Goal: Task Accomplishment & Management: Manage account settings

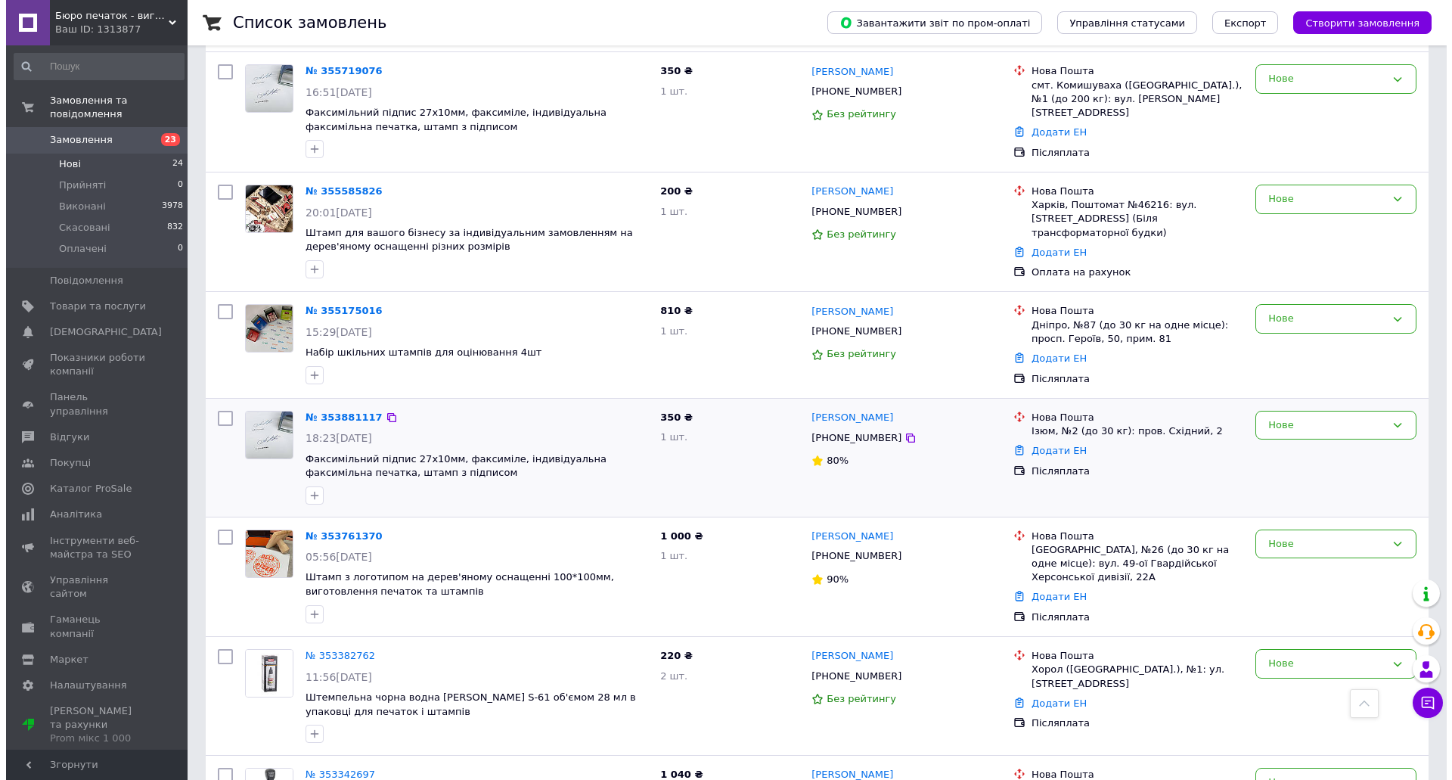
scroll to position [2314, 0]
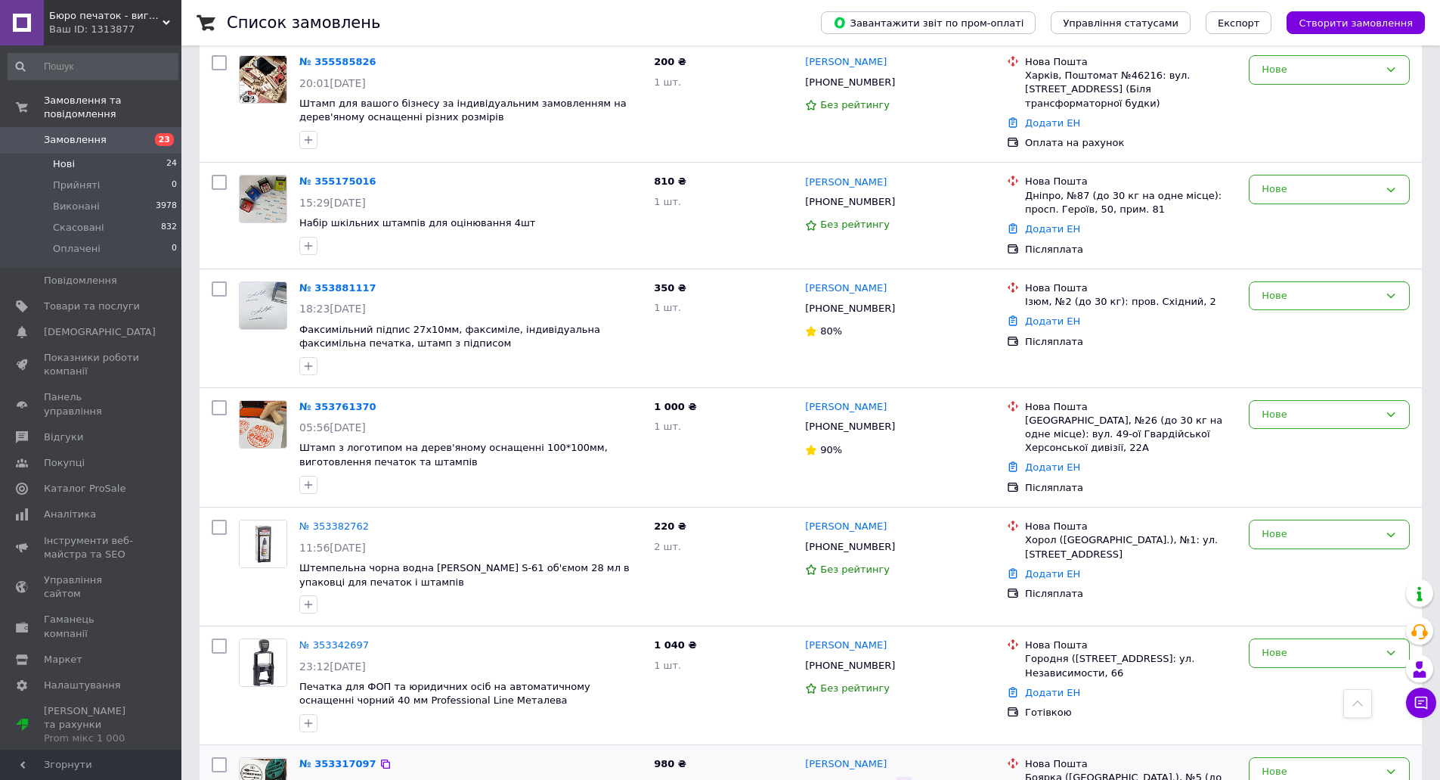
click at [898, 778] on icon at bounding box center [904, 784] width 12 height 12
click at [900, 661] on icon at bounding box center [904, 665] width 9 height 9
click at [898, 541] on icon at bounding box center [904, 547] width 12 height 12
click at [1279, 526] on div "Нове" at bounding box center [1320, 534] width 117 height 16
click at [1291, 607] on li "Скасовано" at bounding box center [1330, 621] width 160 height 28
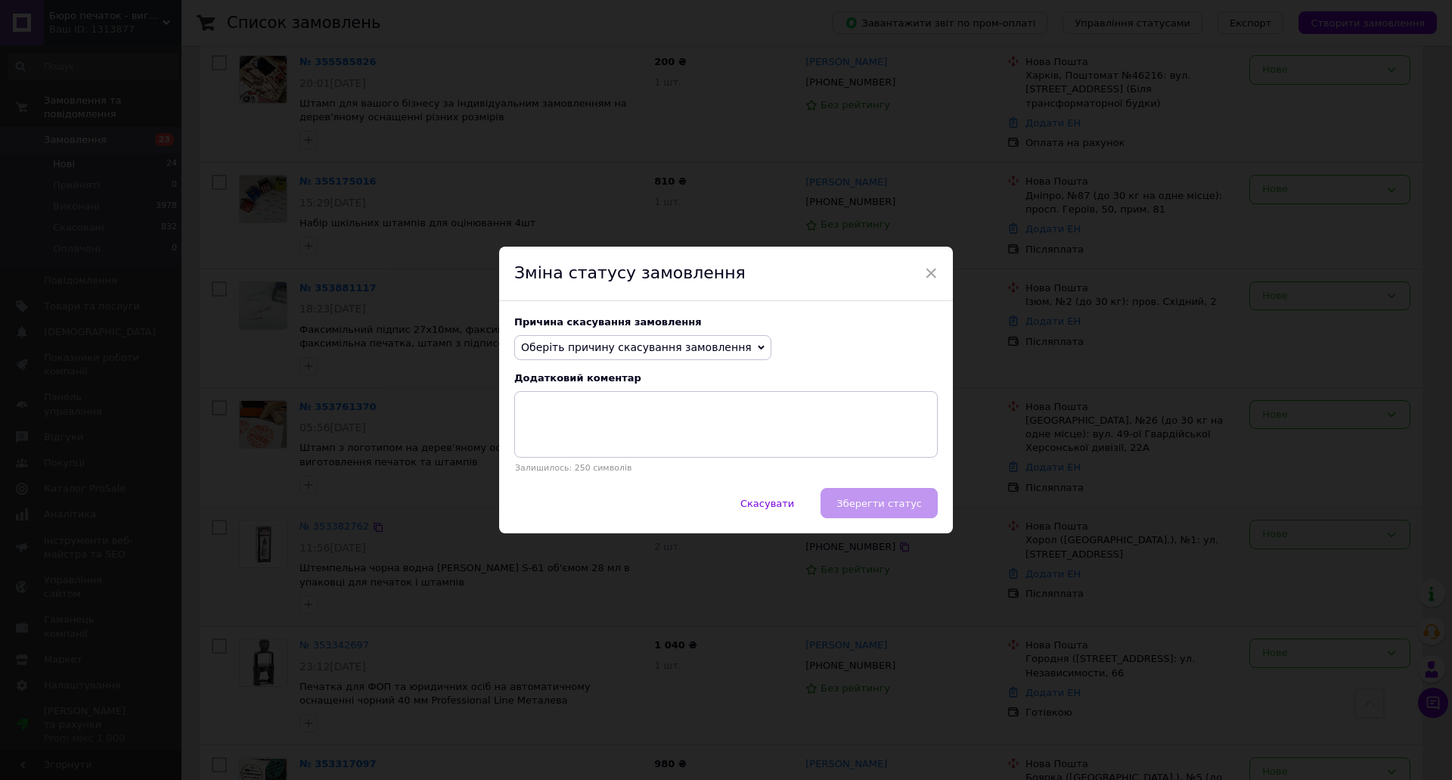
click at [658, 342] on span "Оберіть причину скасування замовлення" at bounding box center [636, 347] width 231 height 12
drag, startPoint x: 600, startPoint y: 414, endPoint x: 811, endPoint y: 491, distance: 225.1
click at [609, 417] on li "Оплата не надійшла" at bounding box center [643, 418] width 256 height 21
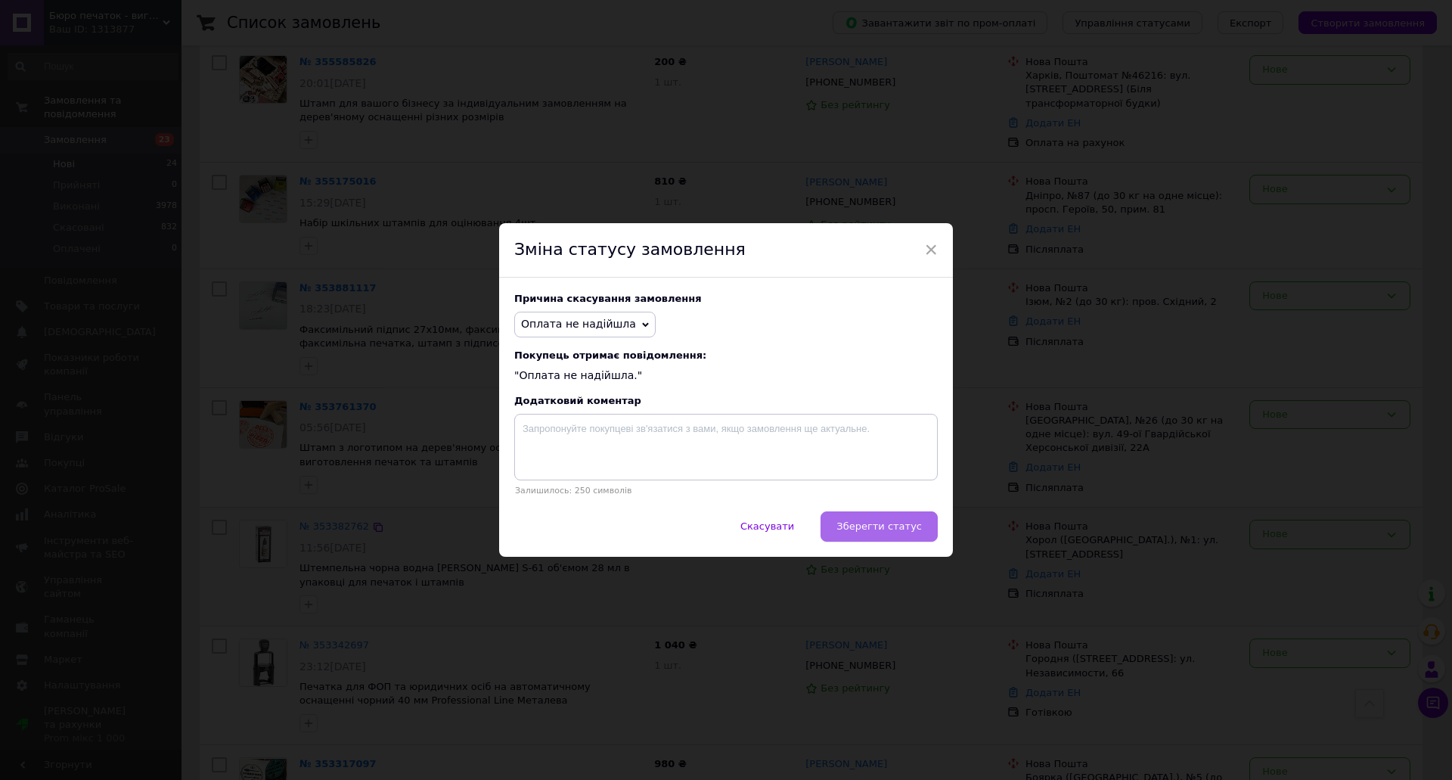
click at [869, 522] on span "Зберегти статус" at bounding box center [878, 525] width 85 height 11
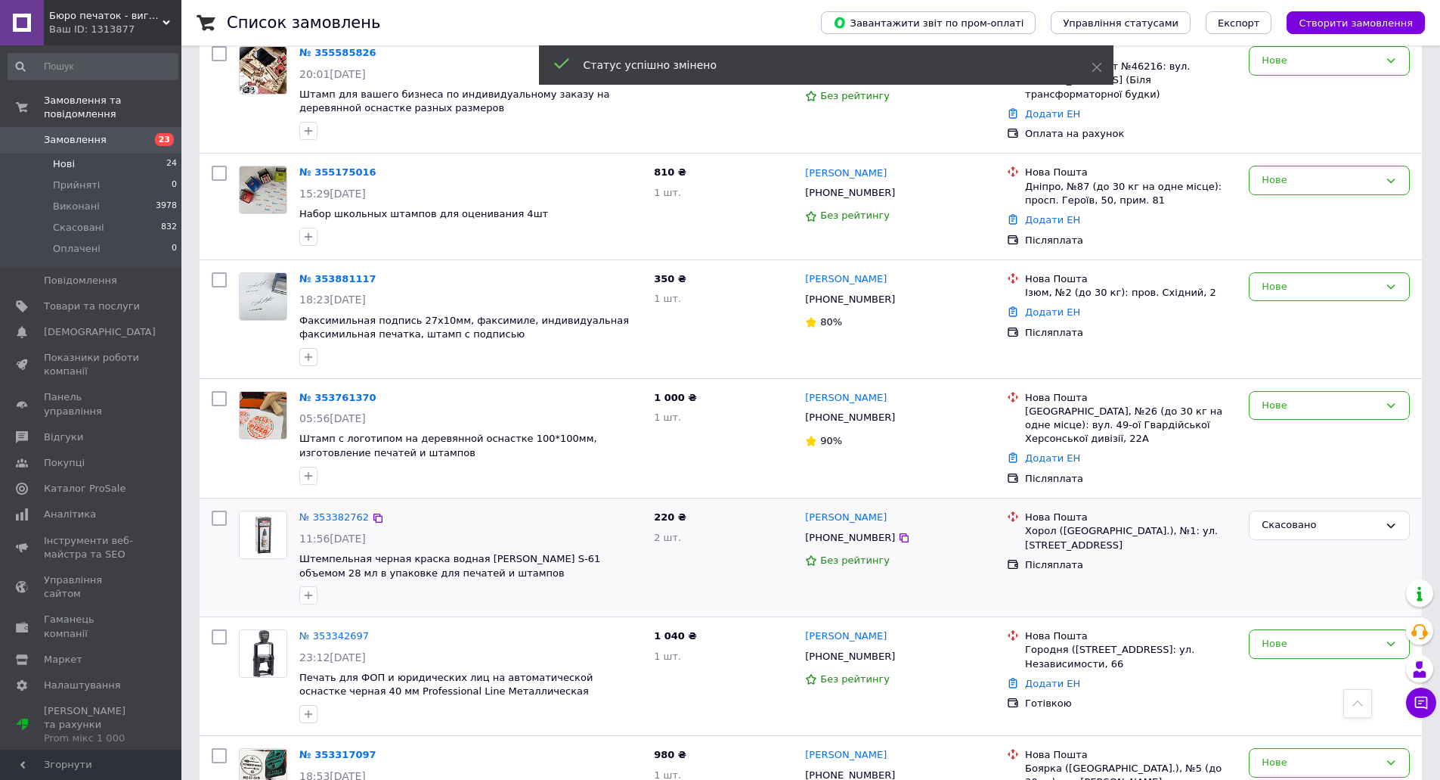
scroll to position [2249, 0]
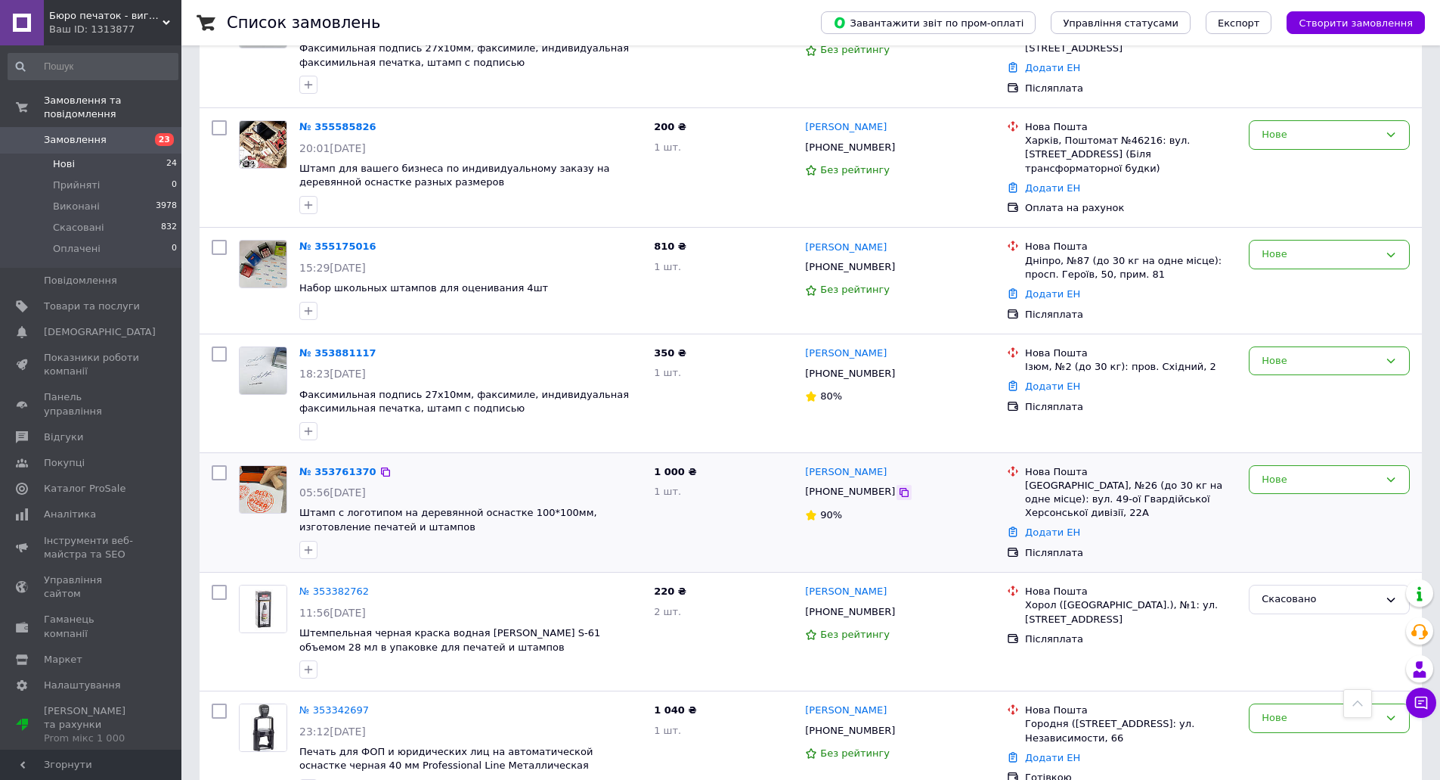
click at [898, 486] on icon at bounding box center [904, 492] width 12 height 12
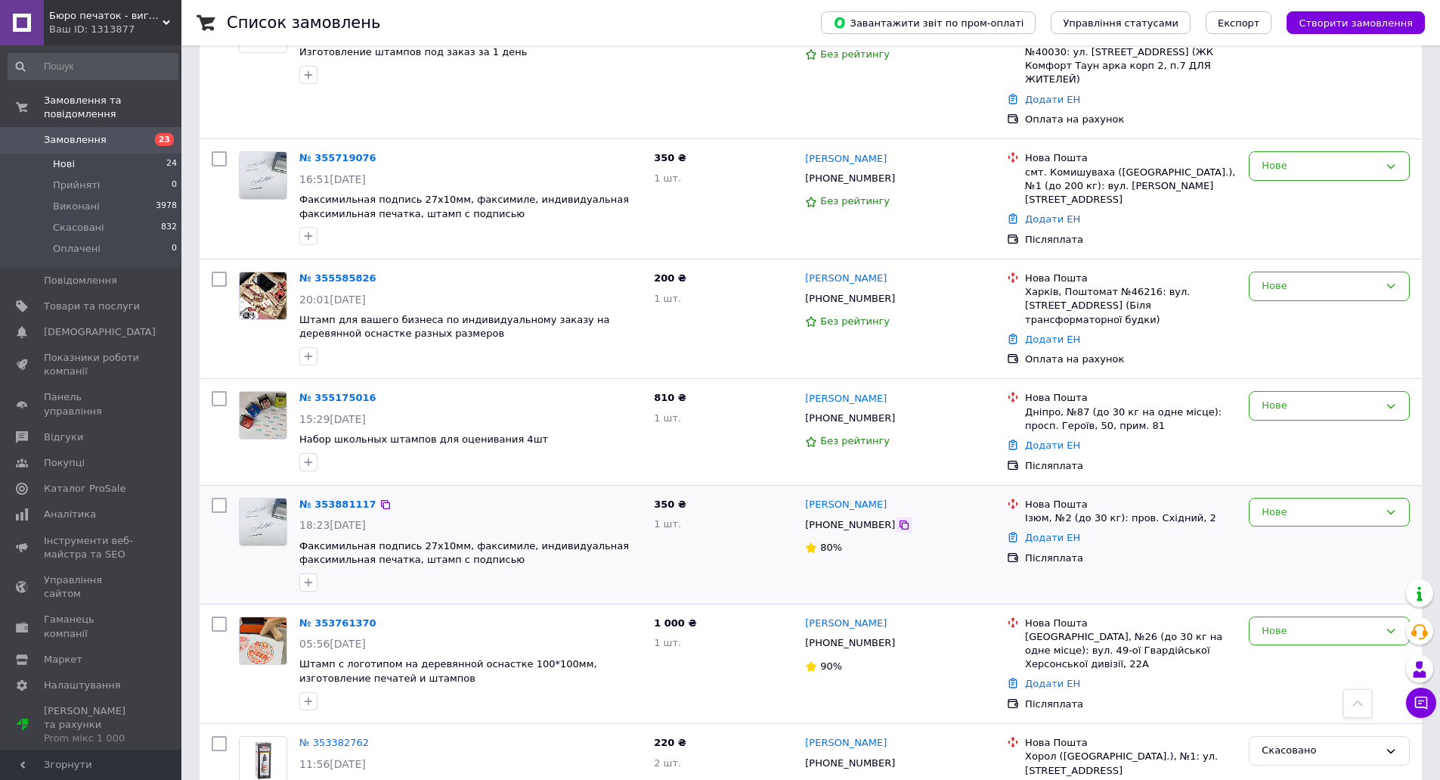
click at [898, 519] on icon at bounding box center [904, 525] width 12 height 12
click at [1252, 498] on div "Нове" at bounding box center [1329, 512] width 161 height 29
click at [1289, 585] on li "Скасовано" at bounding box center [1330, 599] width 160 height 28
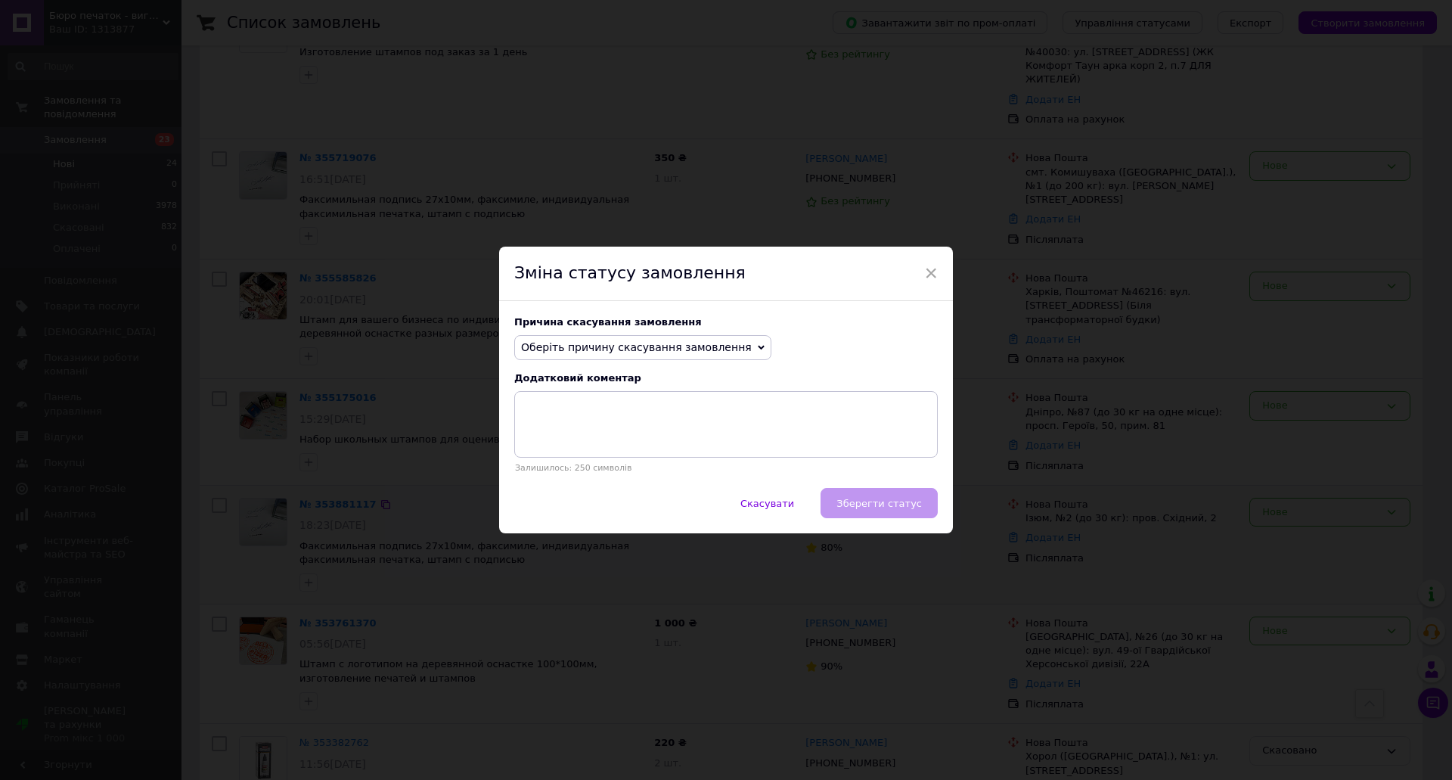
click at [635, 352] on span "Оберіть причину скасування замовлення" at bounding box center [636, 347] width 231 height 12
click at [610, 422] on li "Оплата не надійшла" at bounding box center [643, 418] width 256 height 21
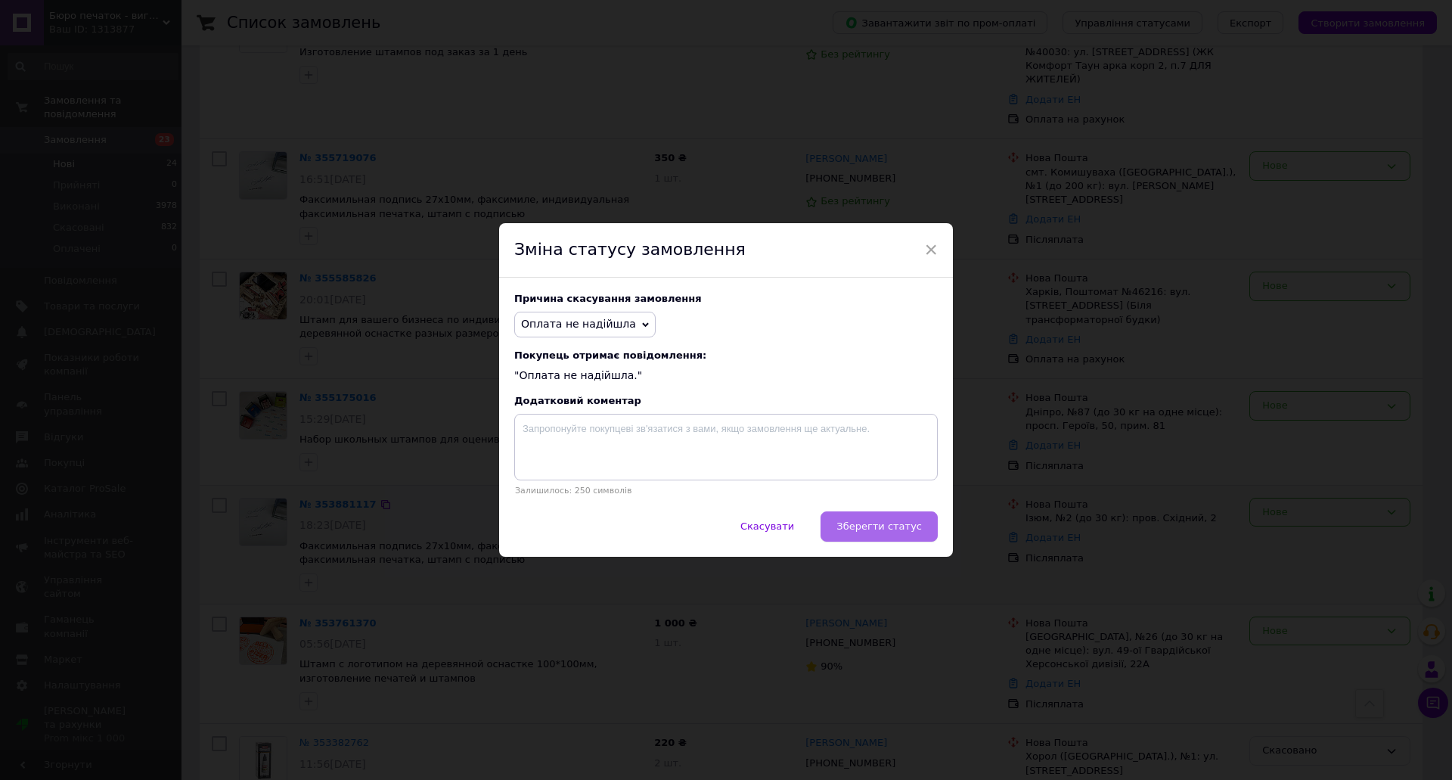
click at [862, 538] on button "Зберегти статус" at bounding box center [878, 526] width 117 height 30
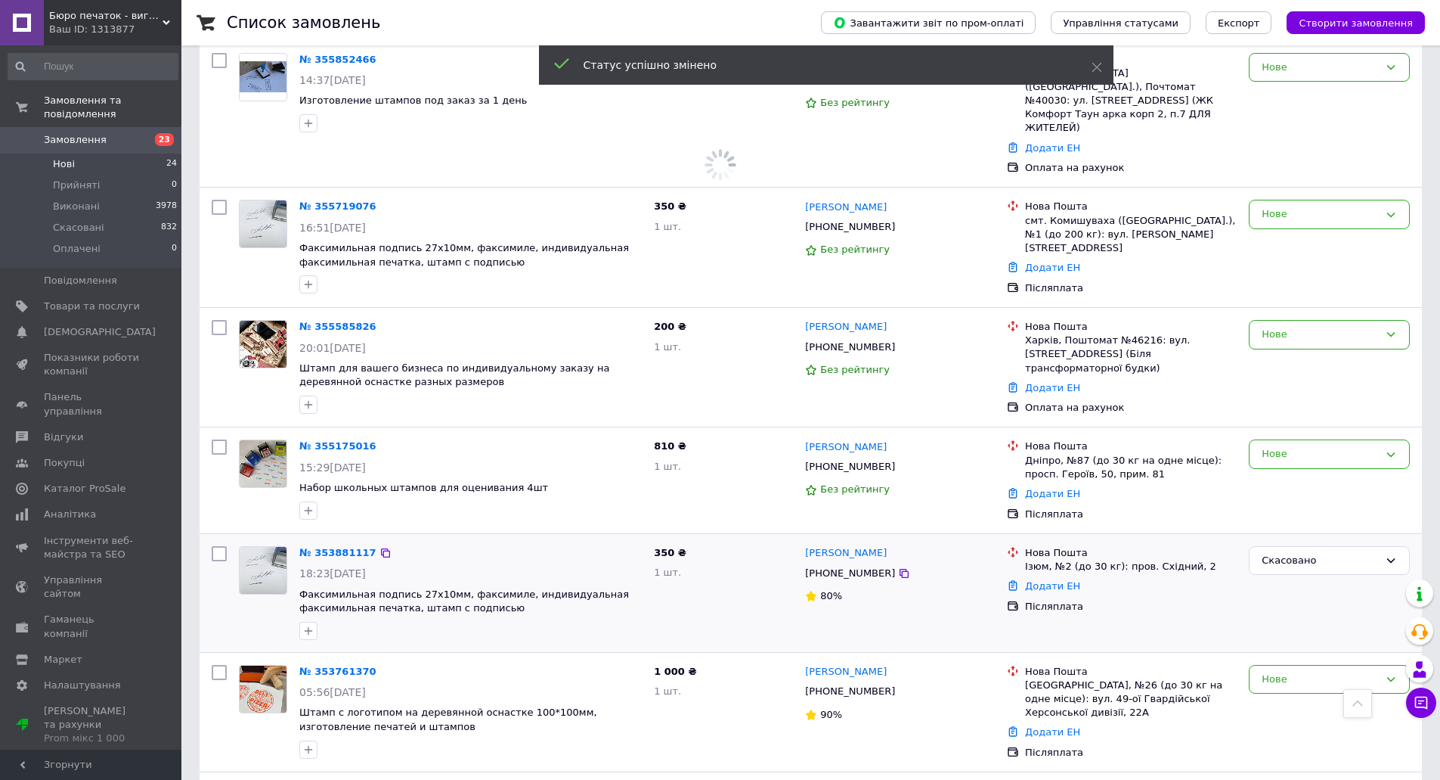
scroll to position [1946, 0]
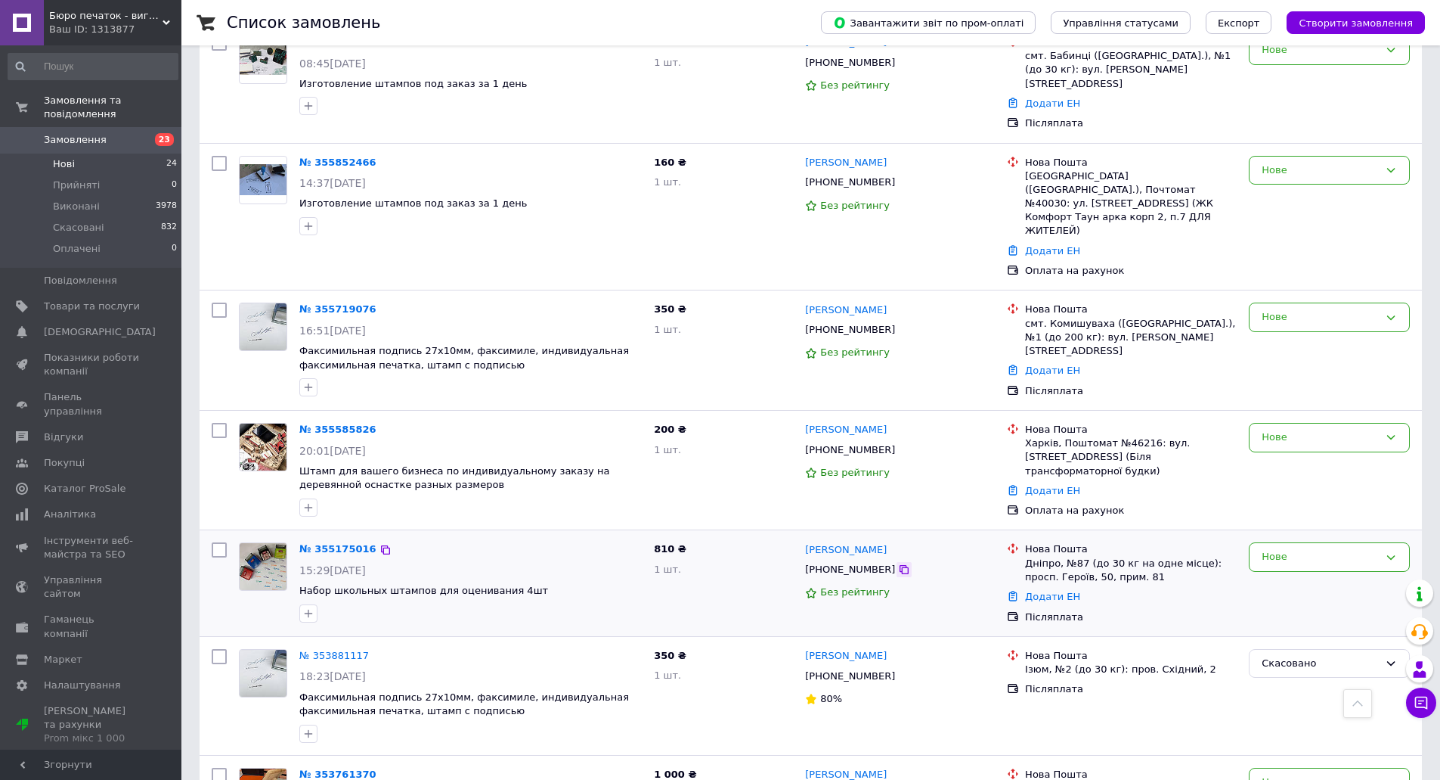
click at [898, 563] on icon at bounding box center [904, 569] width 12 height 12
click at [1342, 542] on div "Нове" at bounding box center [1329, 556] width 161 height 29
click at [1298, 630] on li "Скасовано" at bounding box center [1330, 644] width 160 height 28
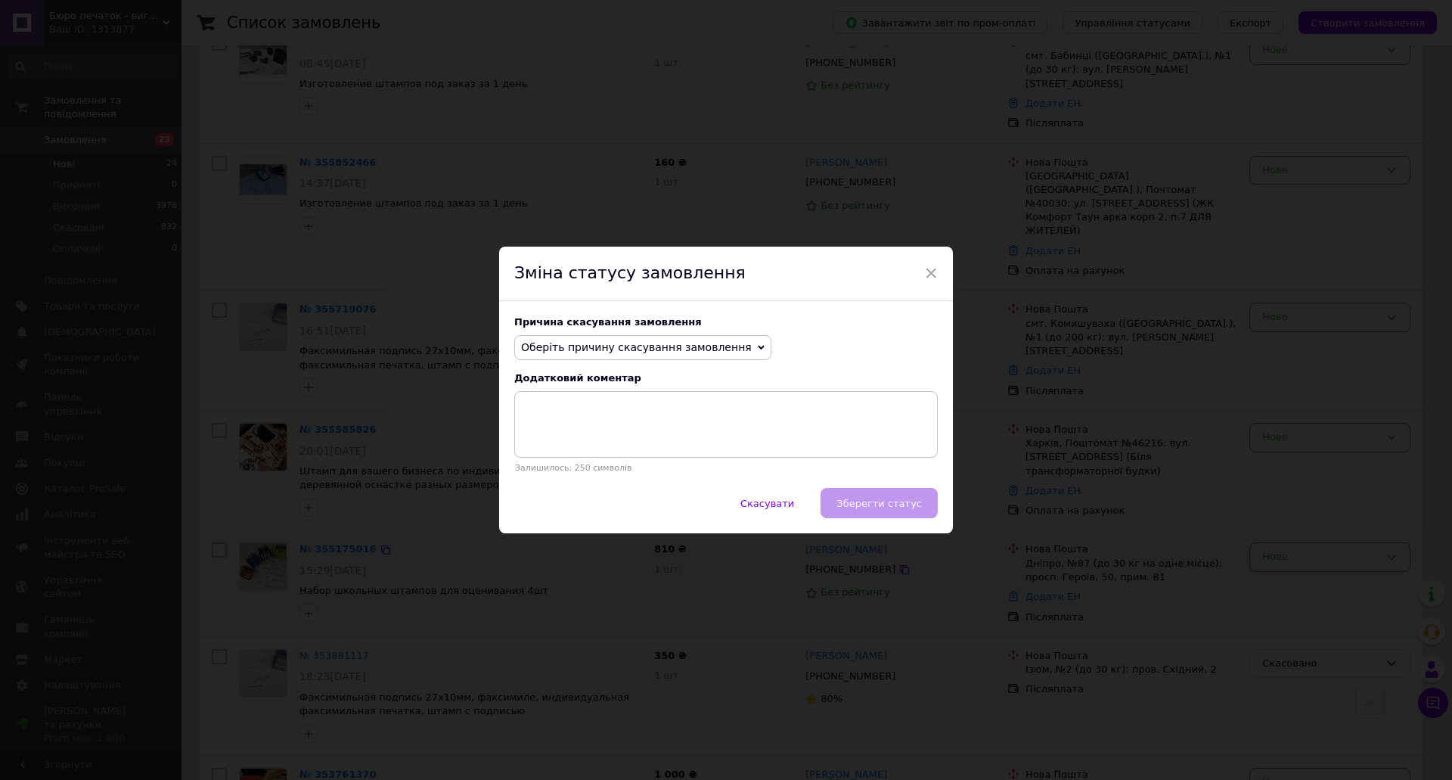
click at [666, 335] on div "Причина скасування замовлення Оберіть причину скасування замовлення Немає в ная…" at bounding box center [726, 395] width 454 height 188
click at [657, 355] on span "Оберіть причину скасування замовлення" at bounding box center [642, 348] width 257 height 26
click at [611, 420] on li "Оплата не надійшла" at bounding box center [643, 418] width 256 height 21
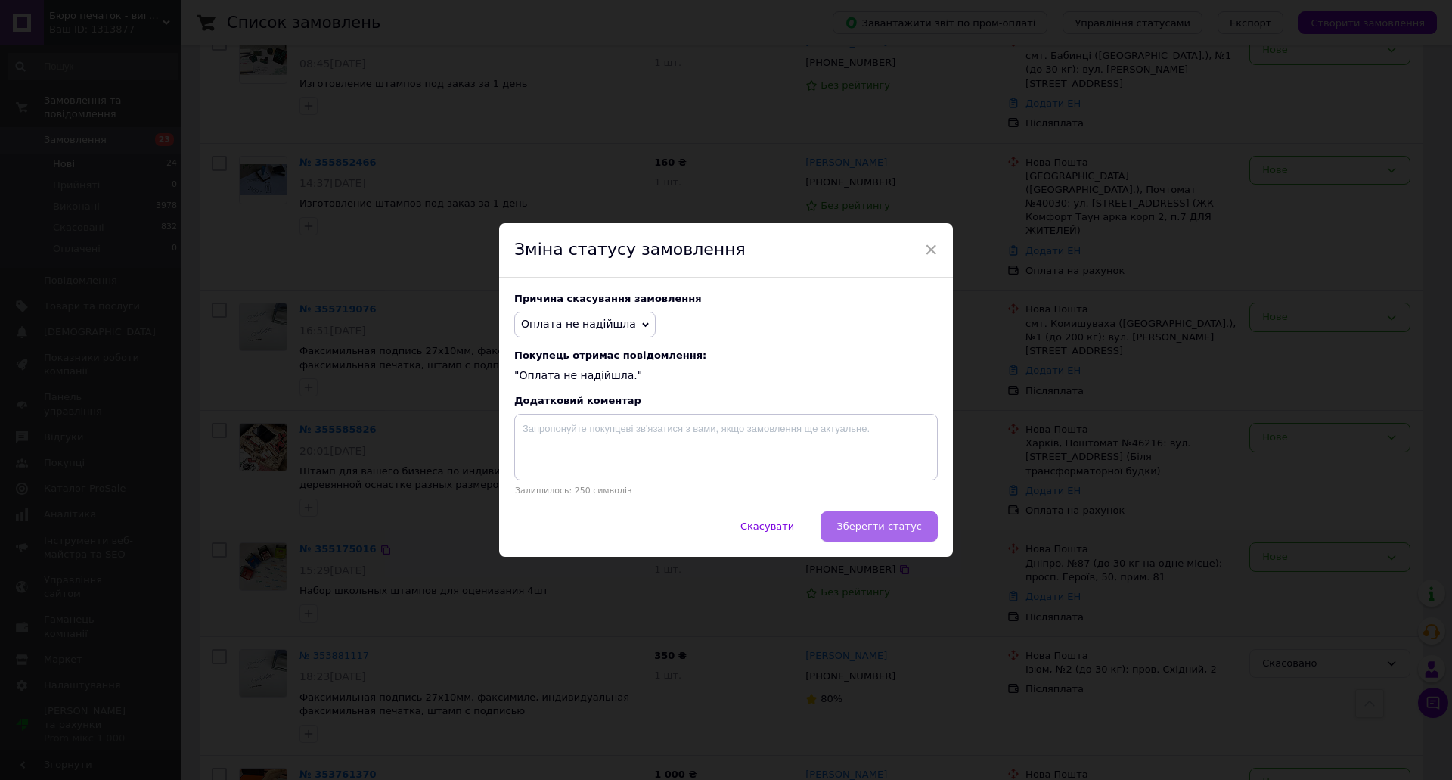
click at [874, 525] on span "Зберегти статус" at bounding box center [878, 525] width 85 height 11
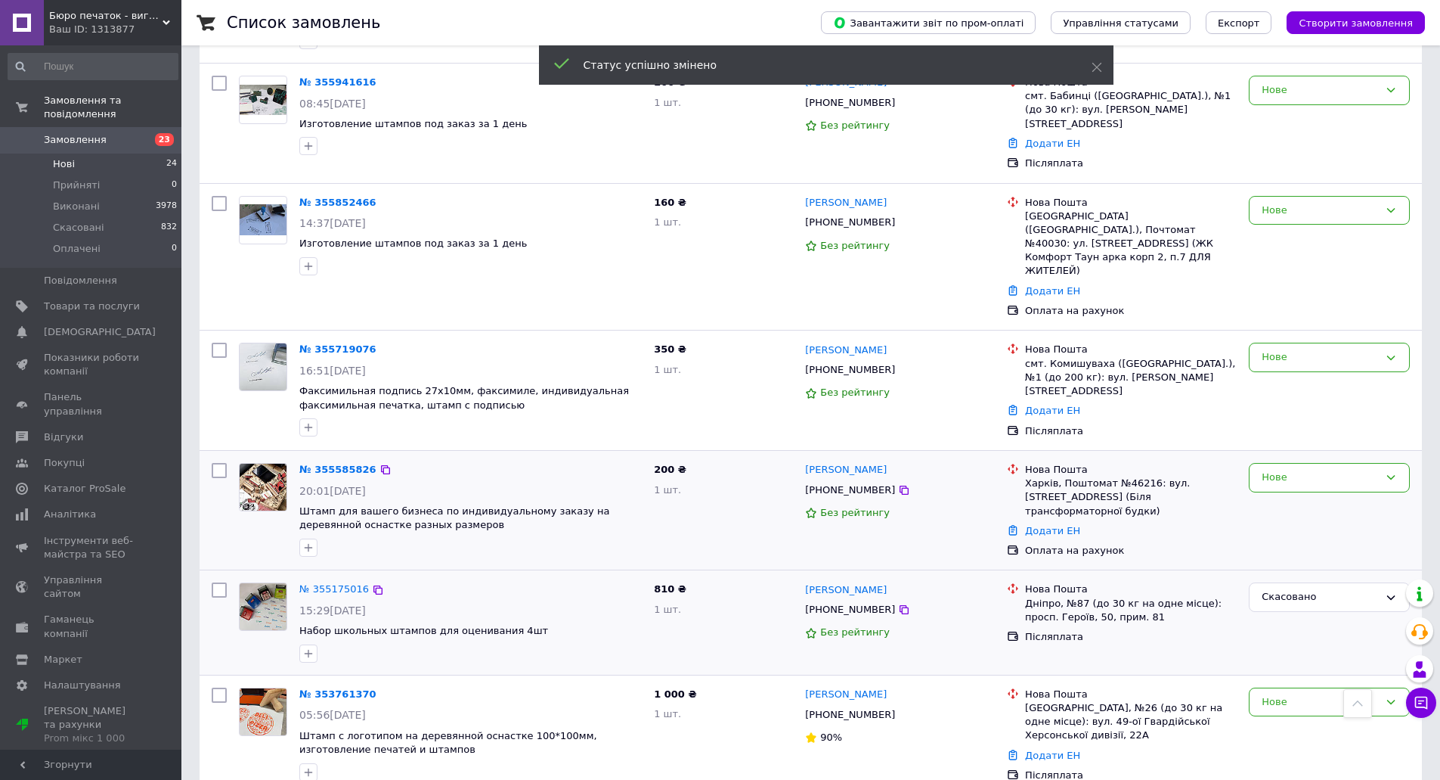
scroll to position [1871, 0]
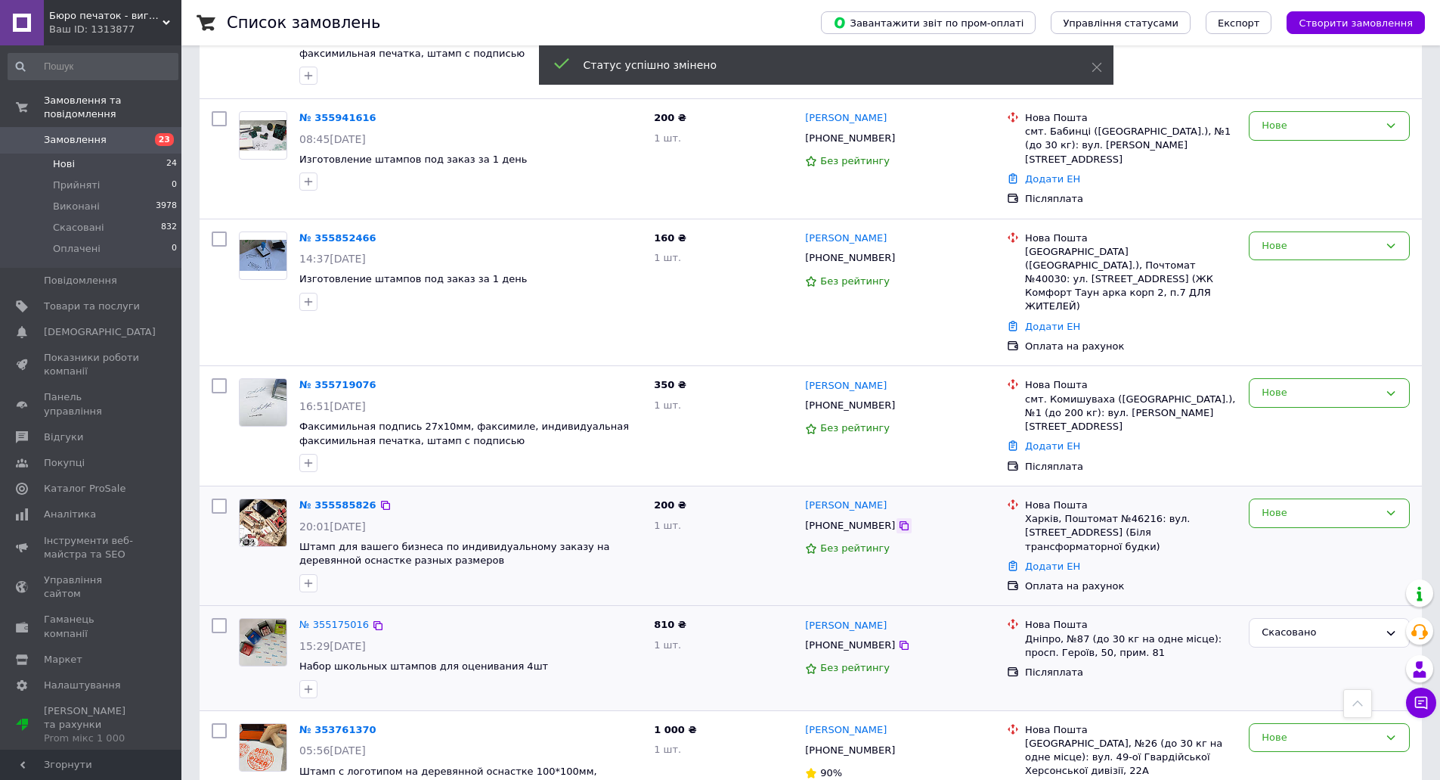
click at [898, 519] on icon at bounding box center [904, 525] width 12 height 12
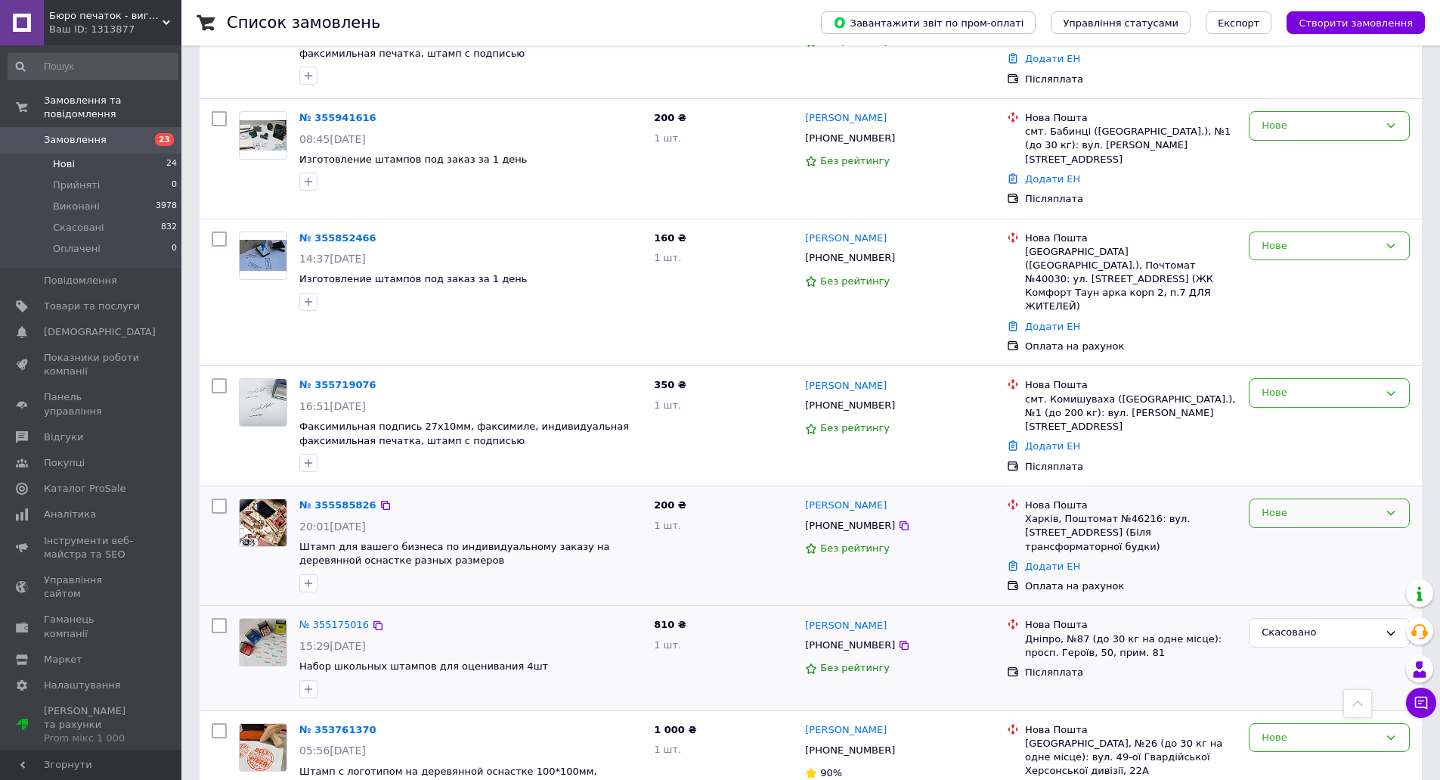
click at [1293, 505] on div "Нове" at bounding box center [1320, 513] width 117 height 16
click at [1278, 558] on li "Виконано" at bounding box center [1330, 572] width 160 height 28
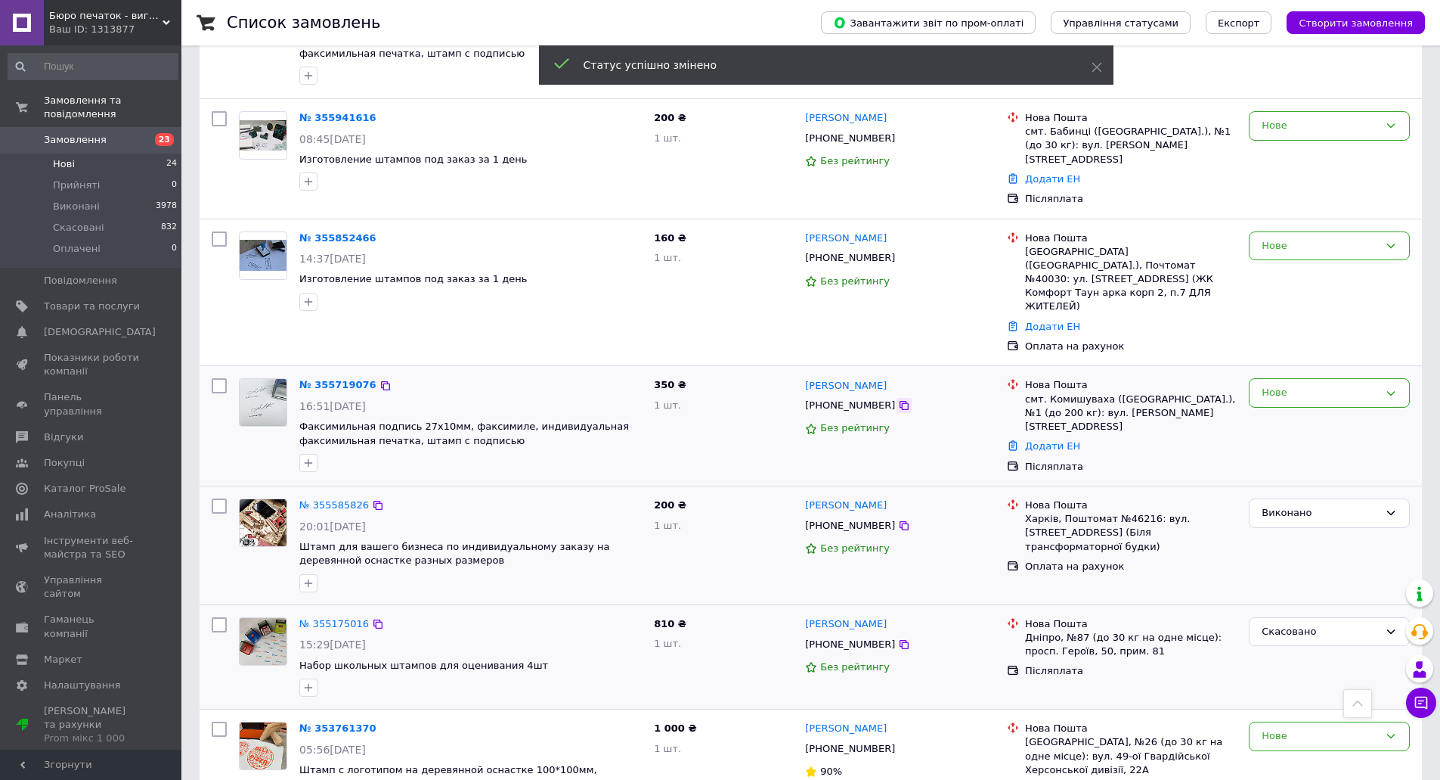
click at [898, 399] on icon at bounding box center [904, 405] width 12 height 12
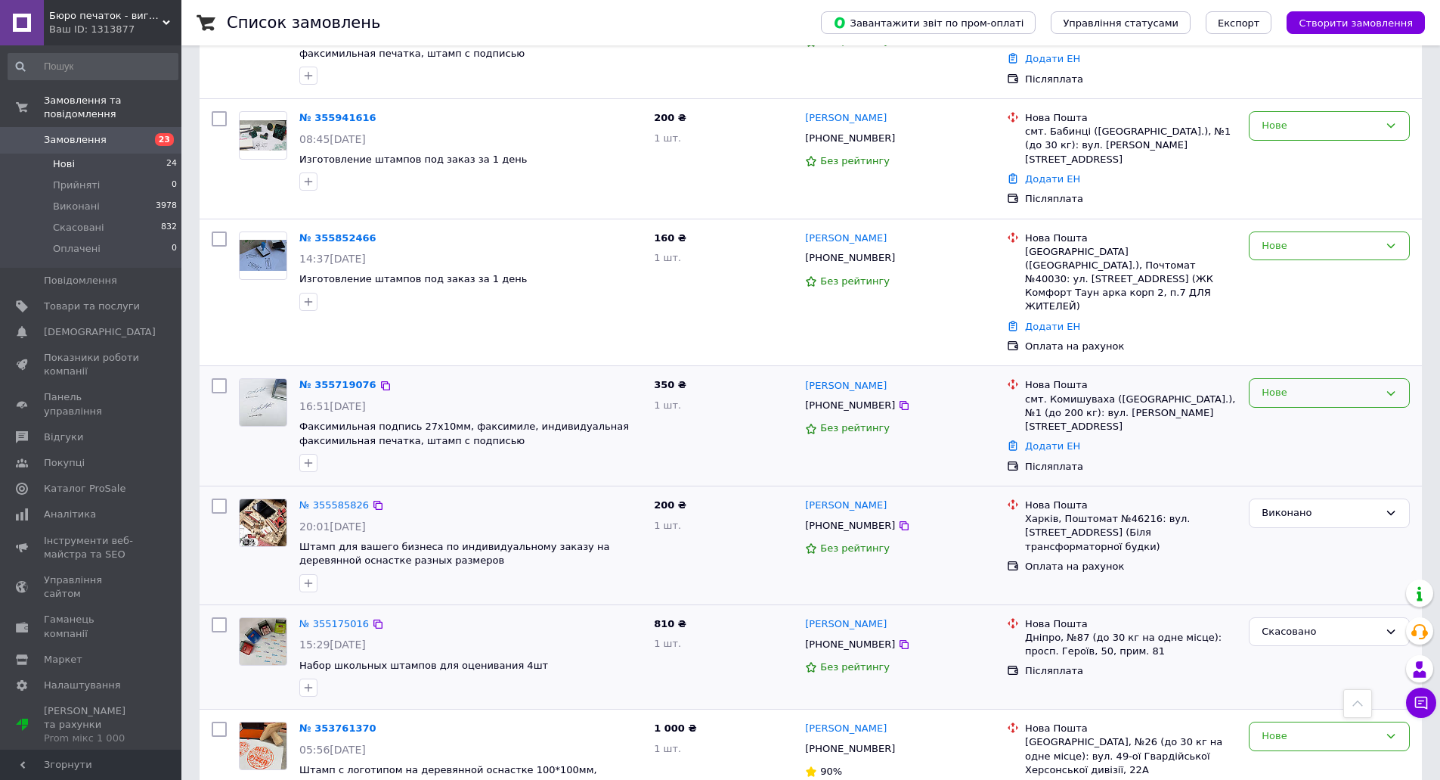
click at [1308, 378] on div "Нове" at bounding box center [1329, 392] width 161 height 29
click at [1279, 466] on li "Скасовано" at bounding box center [1330, 480] width 160 height 28
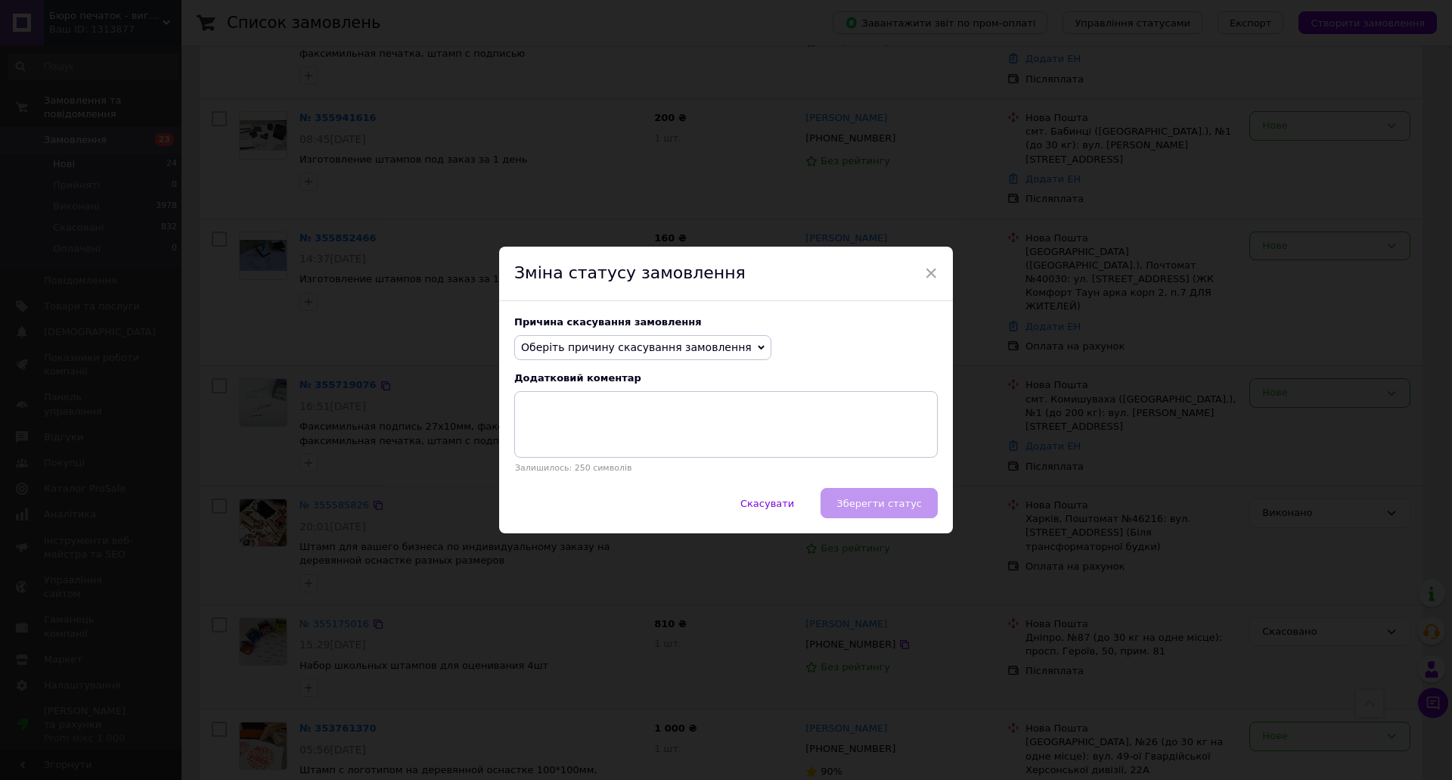
click at [621, 346] on span "Оберіть причину скасування замовлення" at bounding box center [636, 347] width 231 height 12
click at [630, 482] on li "Не вдається додзвонитися" at bounding box center [643, 483] width 256 height 21
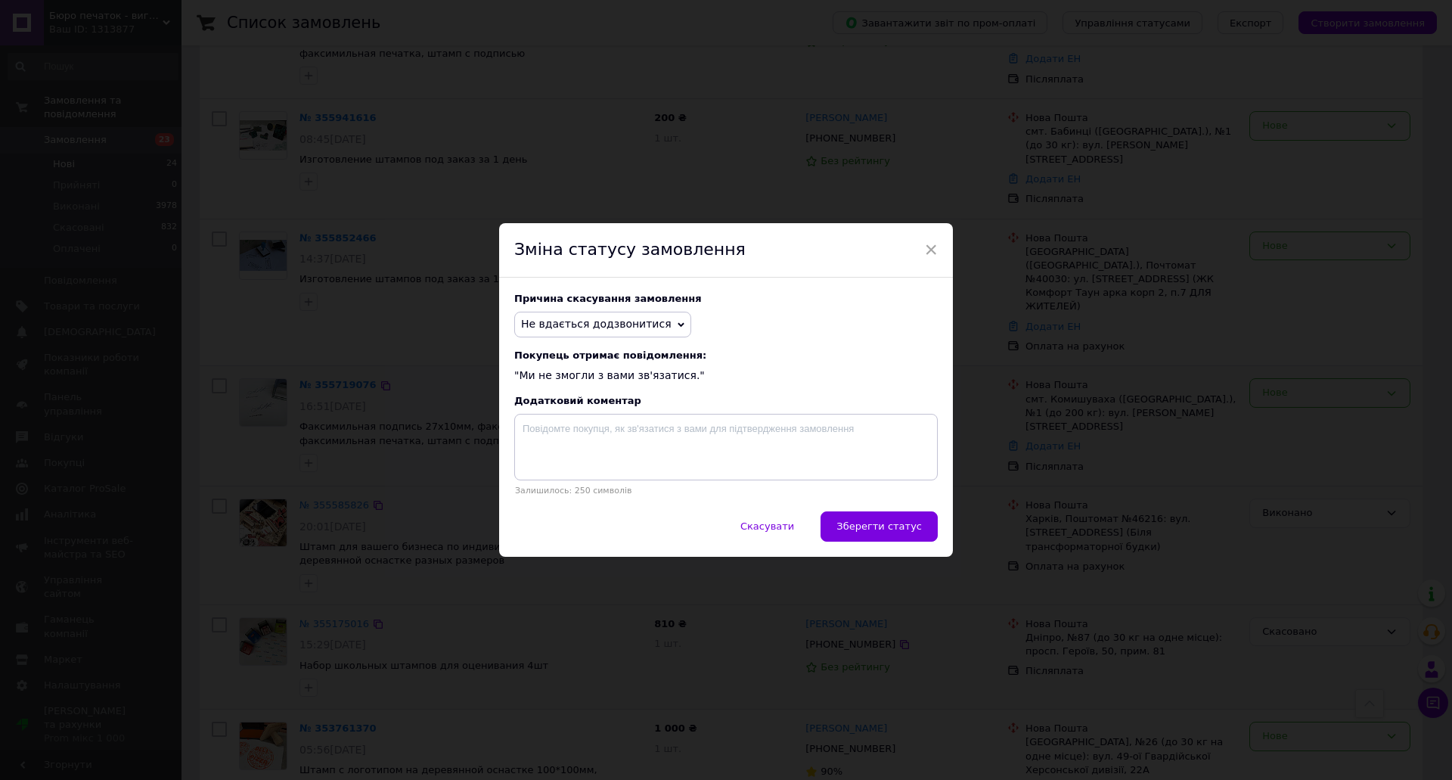
click at [936, 525] on div "Скасувати   Зберегти статус" at bounding box center [726, 533] width 454 height 45
click at [903, 531] on span "Зберегти статус" at bounding box center [878, 525] width 85 height 11
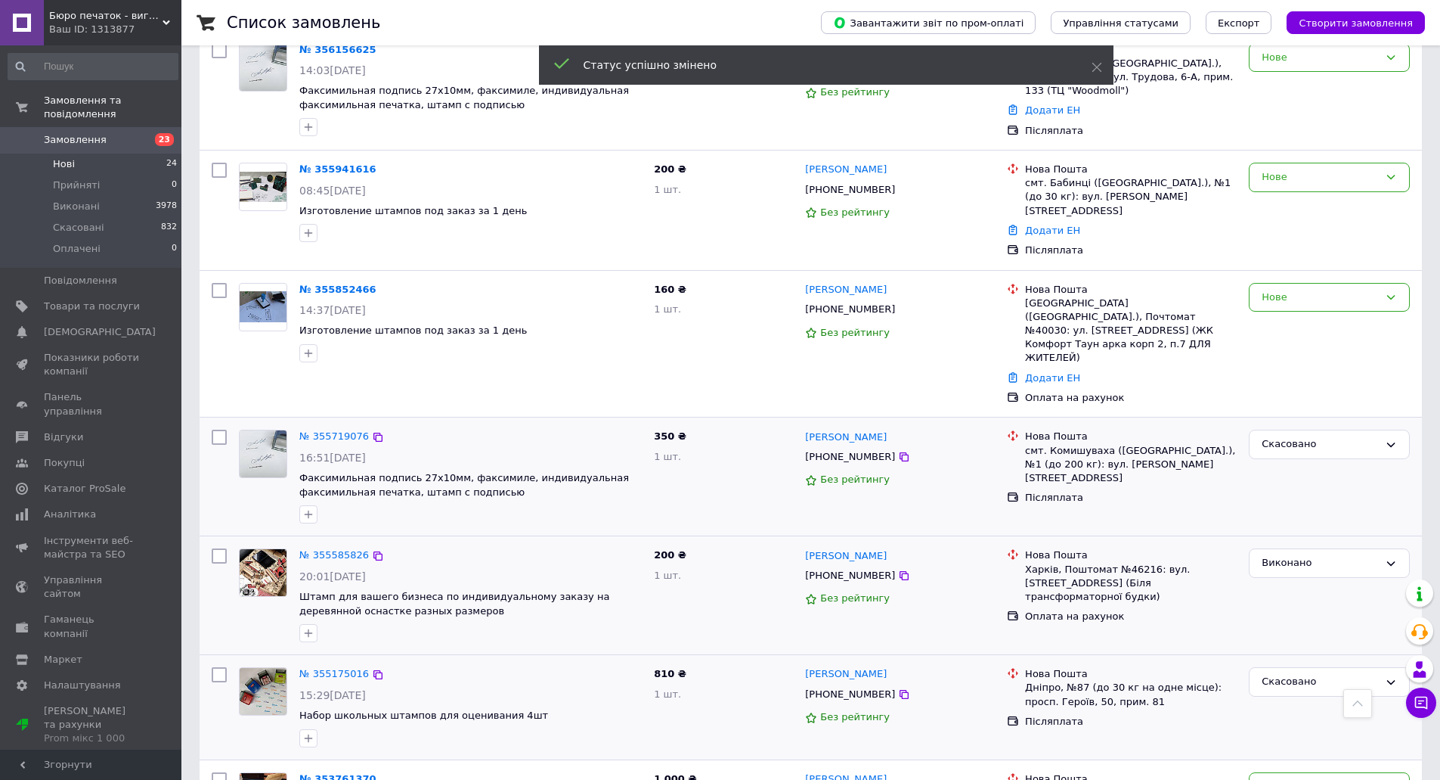
scroll to position [1719, 0]
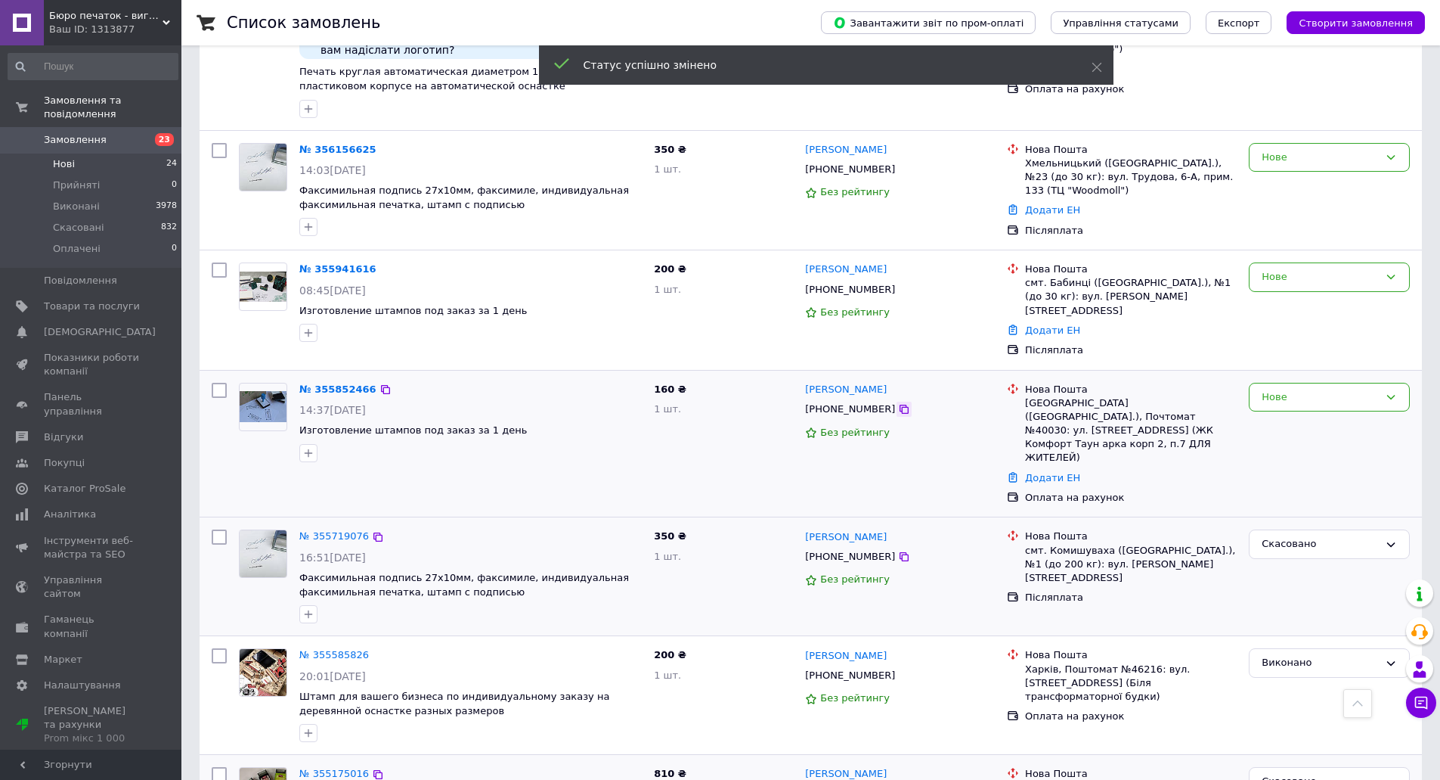
click at [898, 403] on icon at bounding box center [904, 409] width 12 height 12
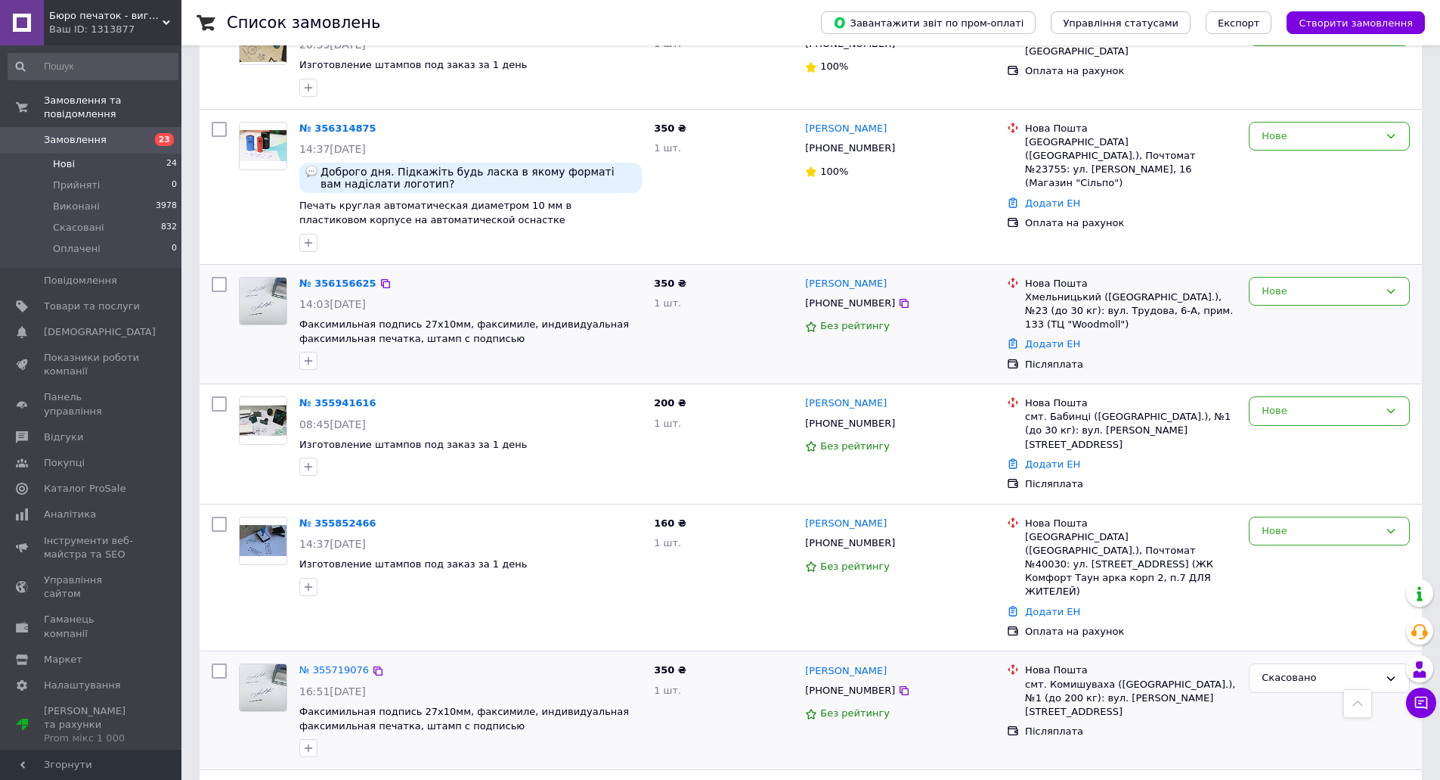
scroll to position [1568, 0]
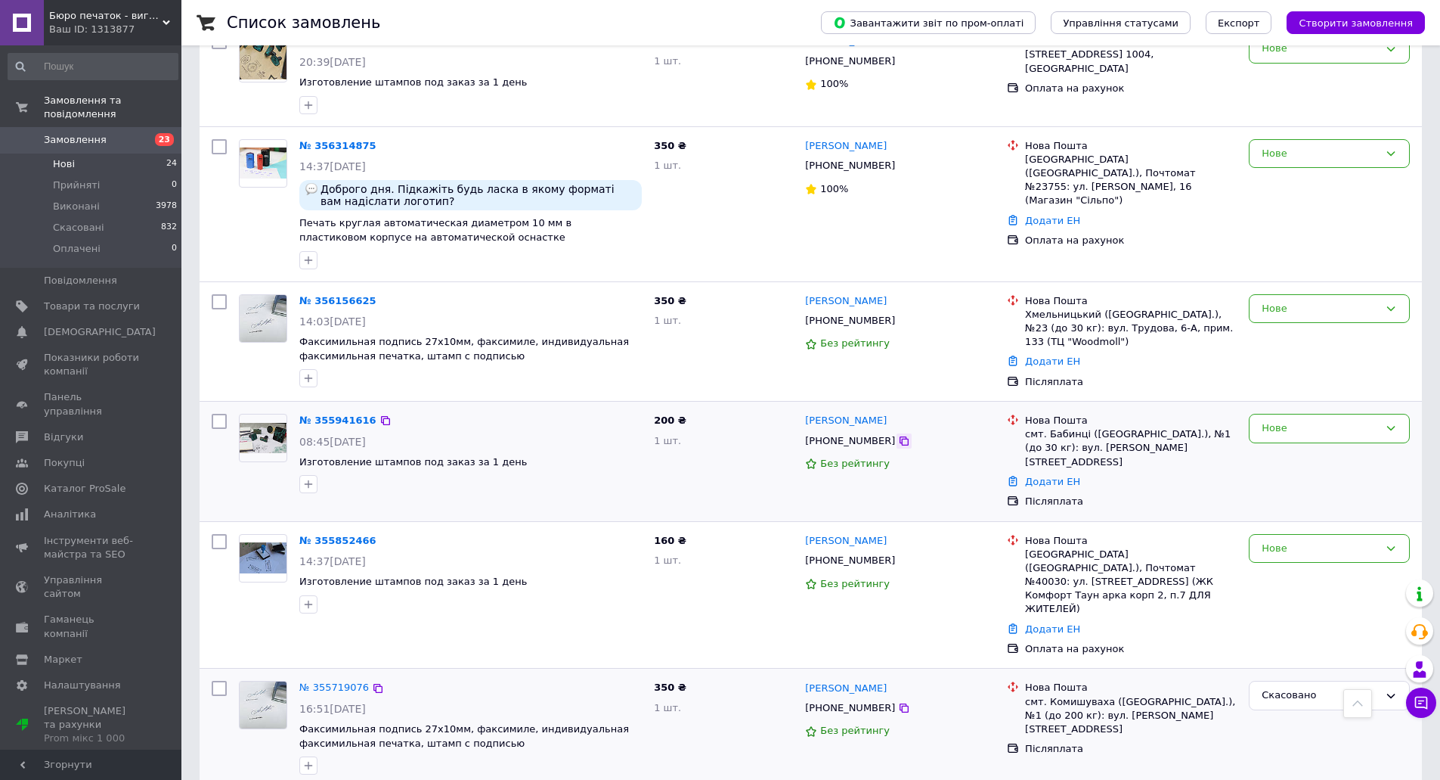
click at [898, 435] on icon at bounding box center [904, 441] width 12 height 12
click at [898, 315] on icon at bounding box center [904, 321] width 12 height 12
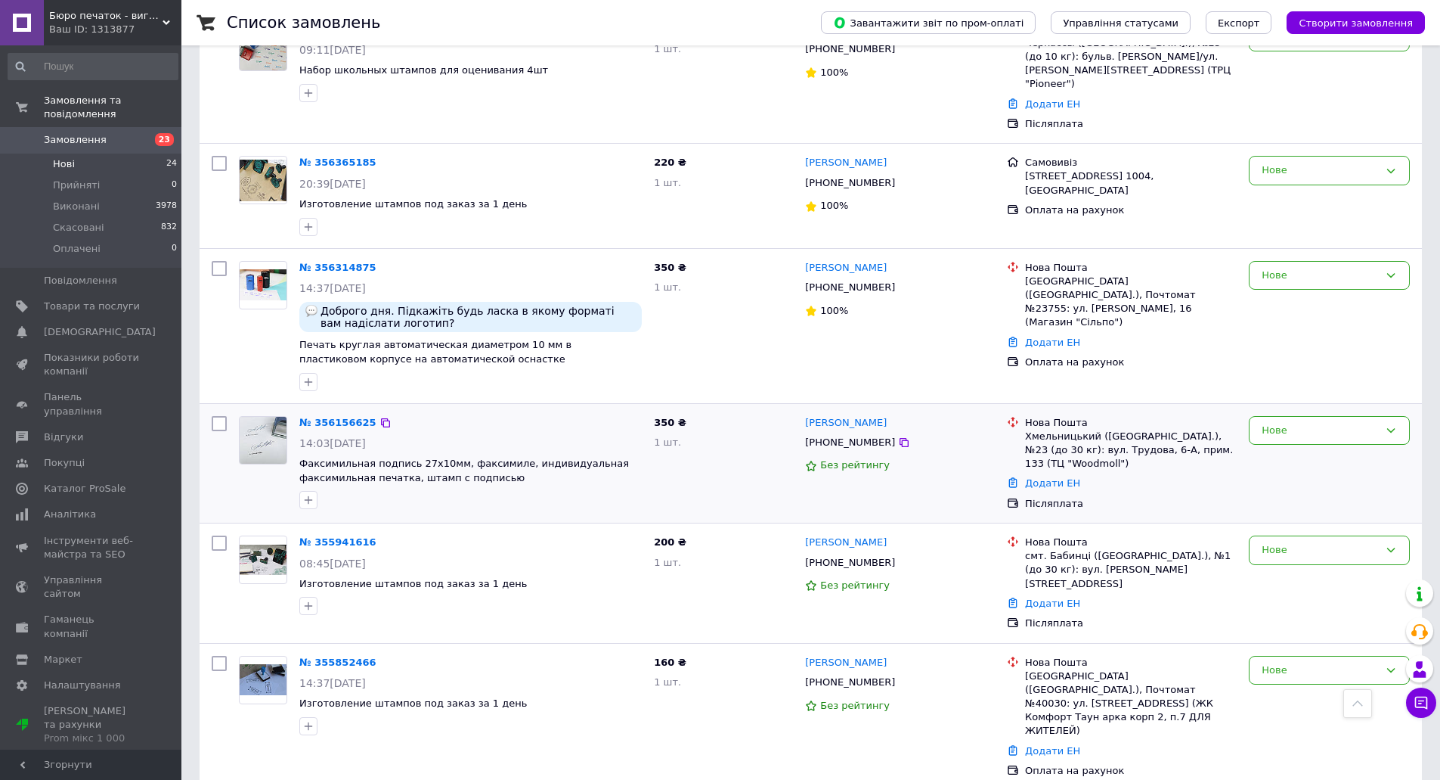
scroll to position [1417, 0]
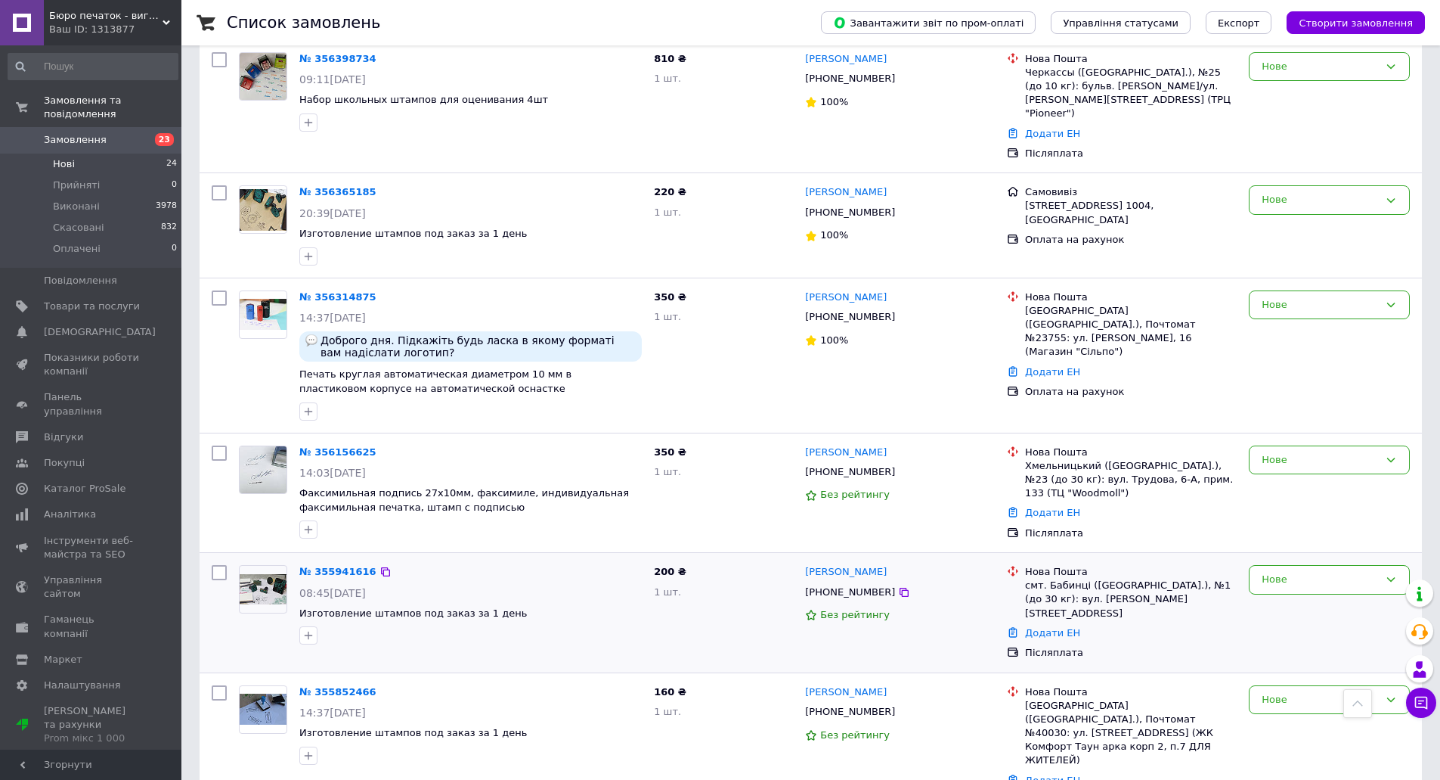
drag, startPoint x: 885, startPoint y: 240, endPoint x: 1114, endPoint y: 563, distance: 394.8
click at [898, 311] on icon at bounding box center [904, 317] width 12 height 12
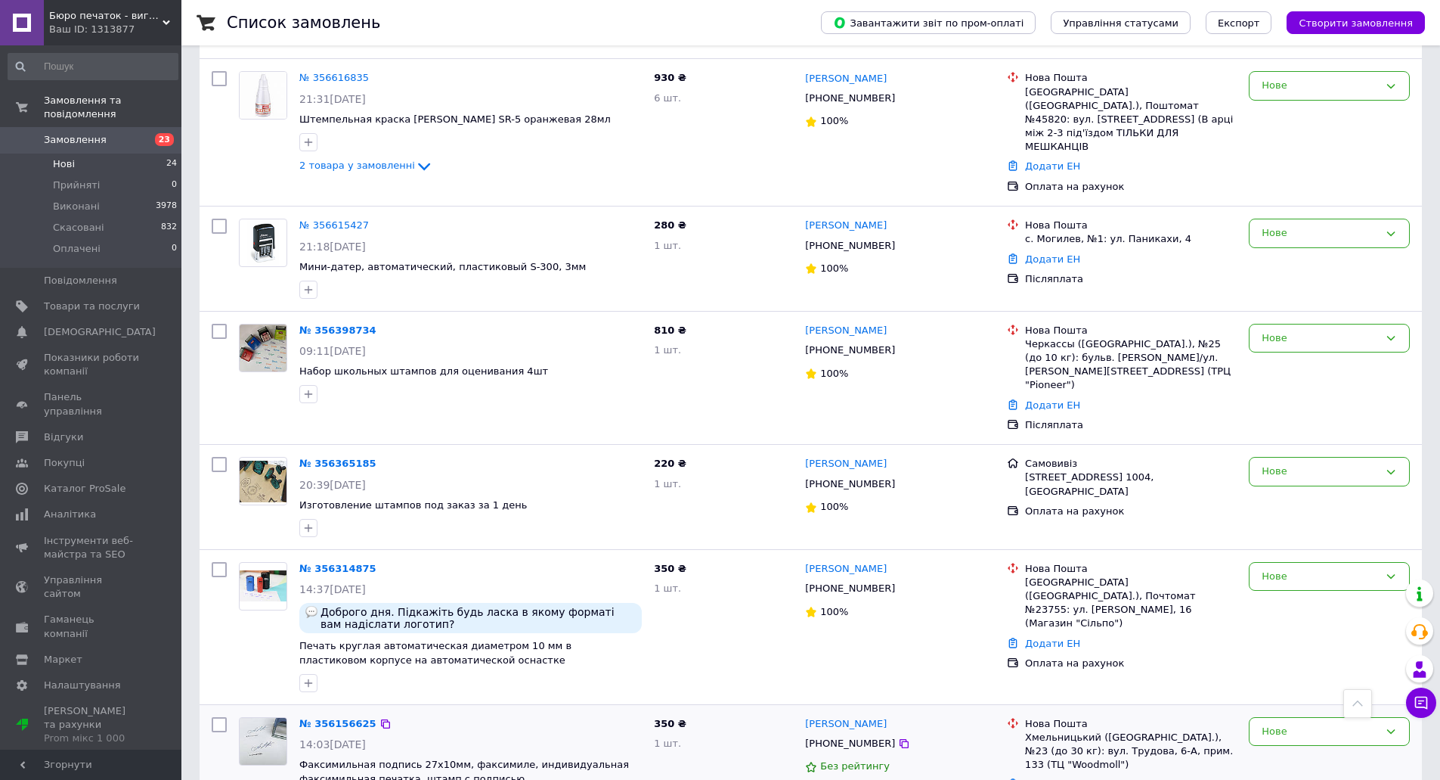
scroll to position [1114, 0]
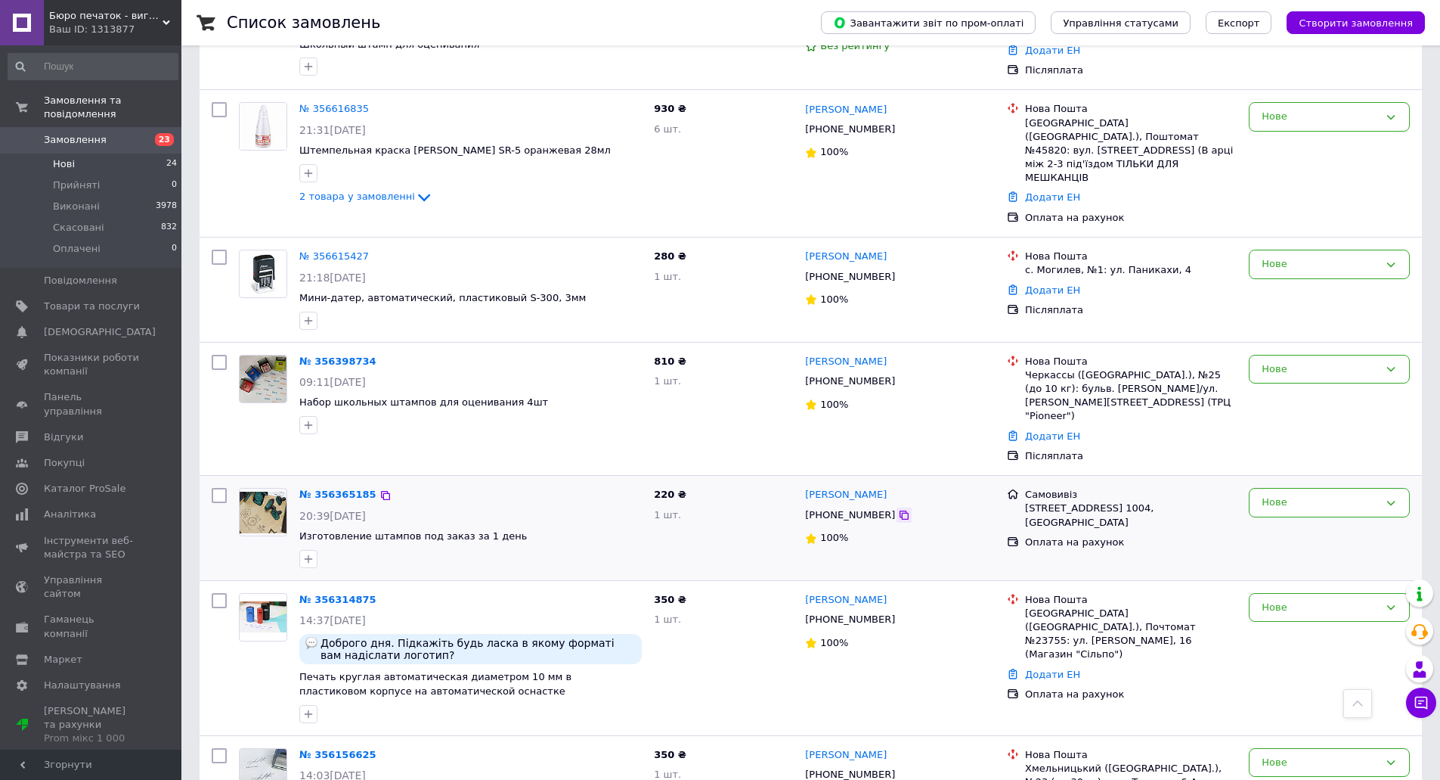
click at [898, 509] on icon at bounding box center [904, 515] width 12 height 12
click at [1266, 494] on div "Нове" at bounding box center [1320, 502] width 117 height 16
click at [1282, 547] on li "Виконано" at bounding box center [1330, 561] width 160 height 28
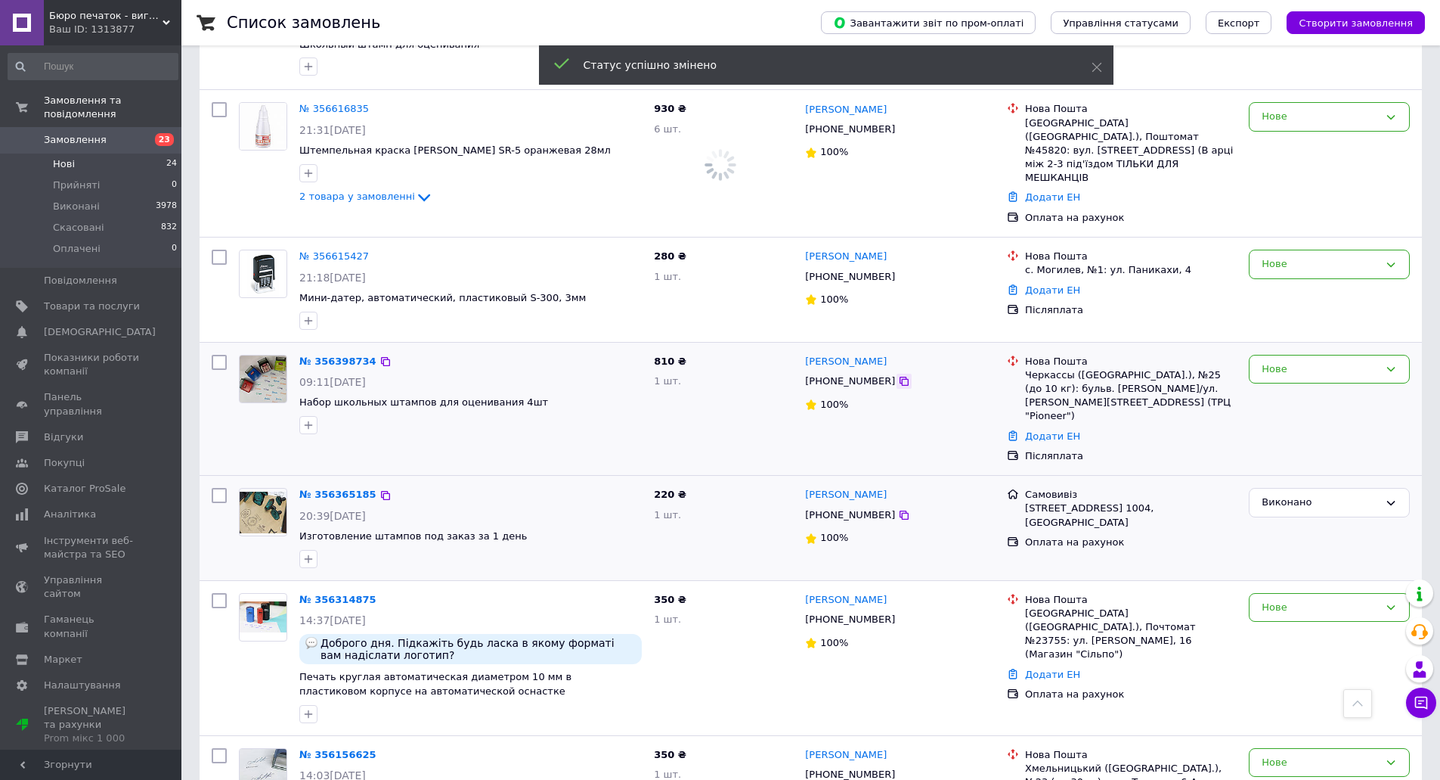
click at [898, 375] on icon at bounding box center [904, 381] width 12 height 12
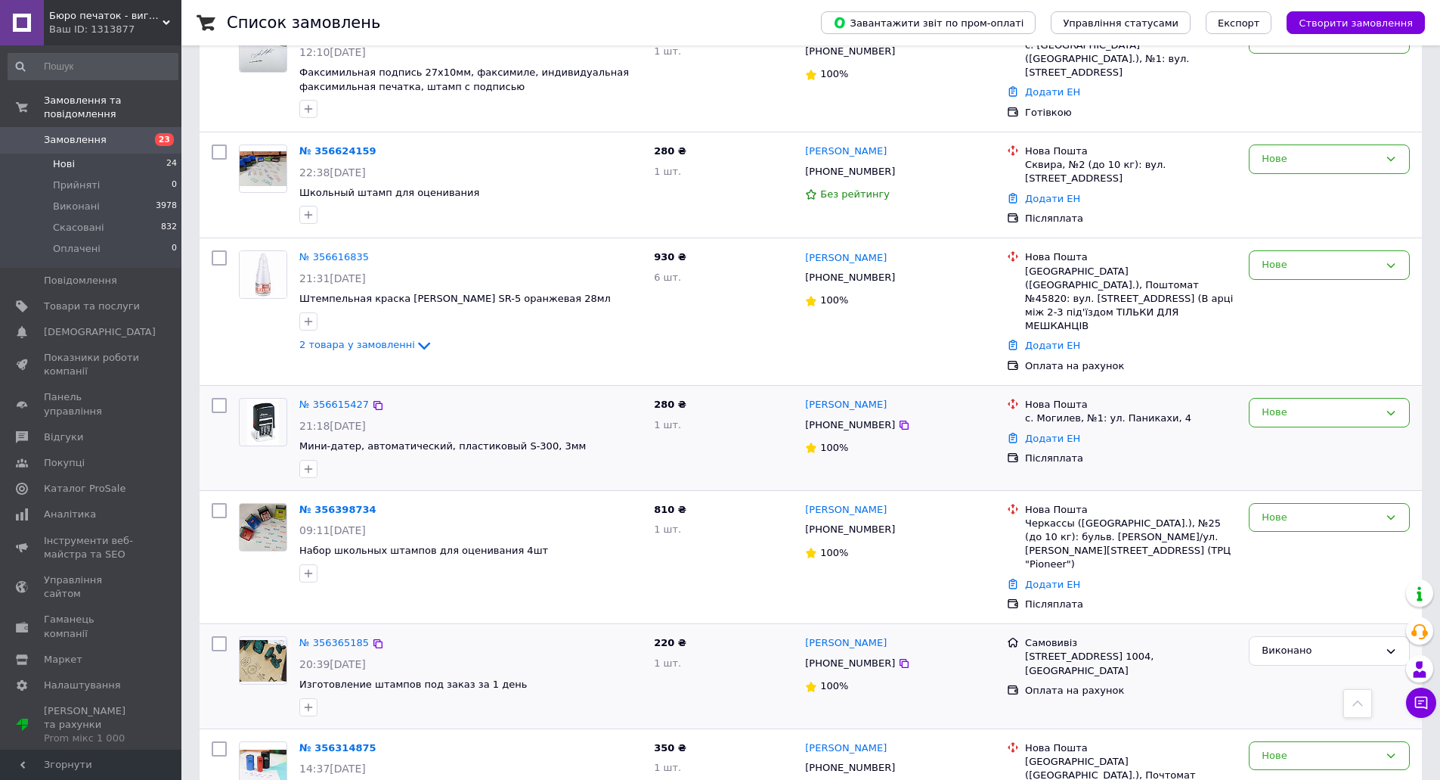
scroll to position [963, 0]
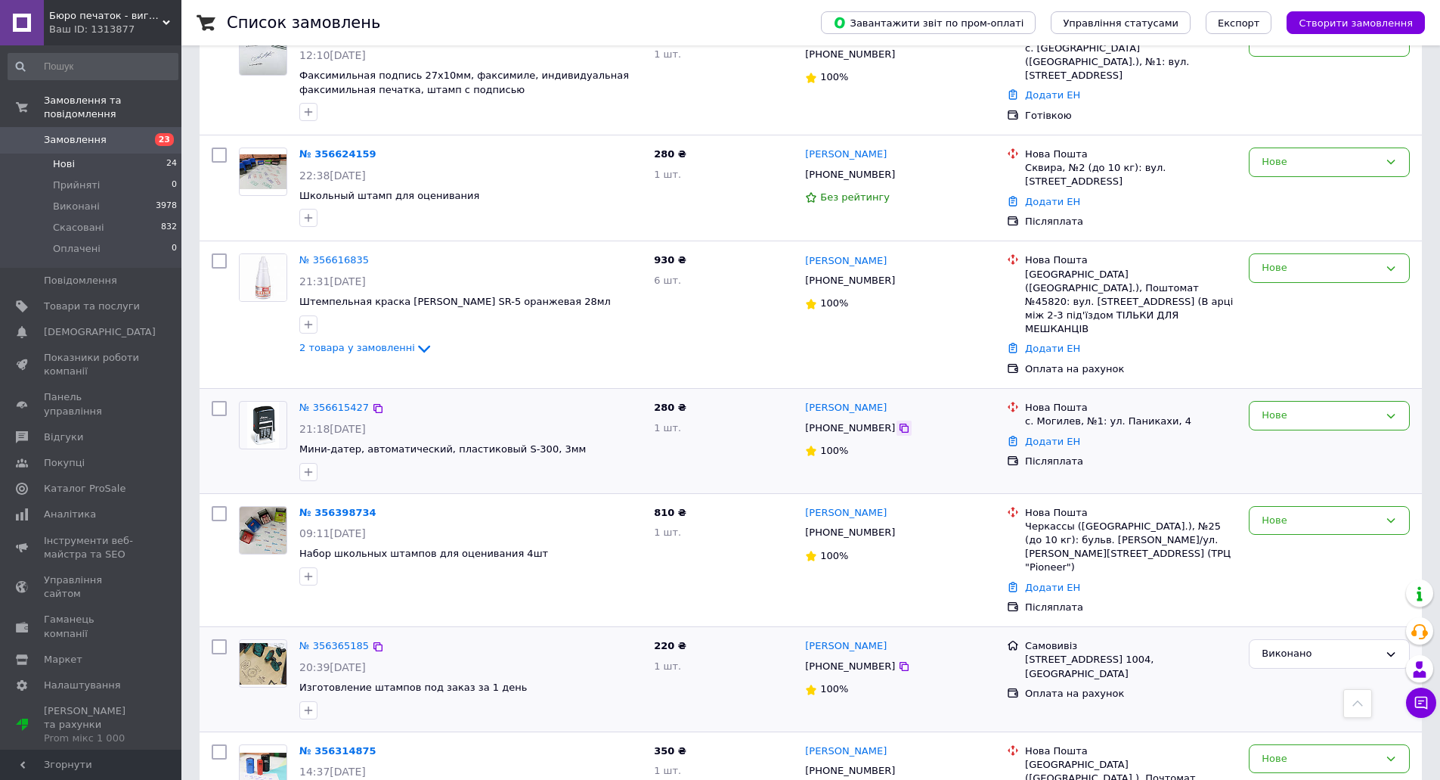
click at [900, 423] on icon at bounding box center [904, 427] width 9 height 9
click at [1276, 408] on div "Нове" at bounding box center [1320, 416] width 117 height 16
click at [1283, 460] on li "Виконано" at bounding box center [1330, 474] width 160 height 28
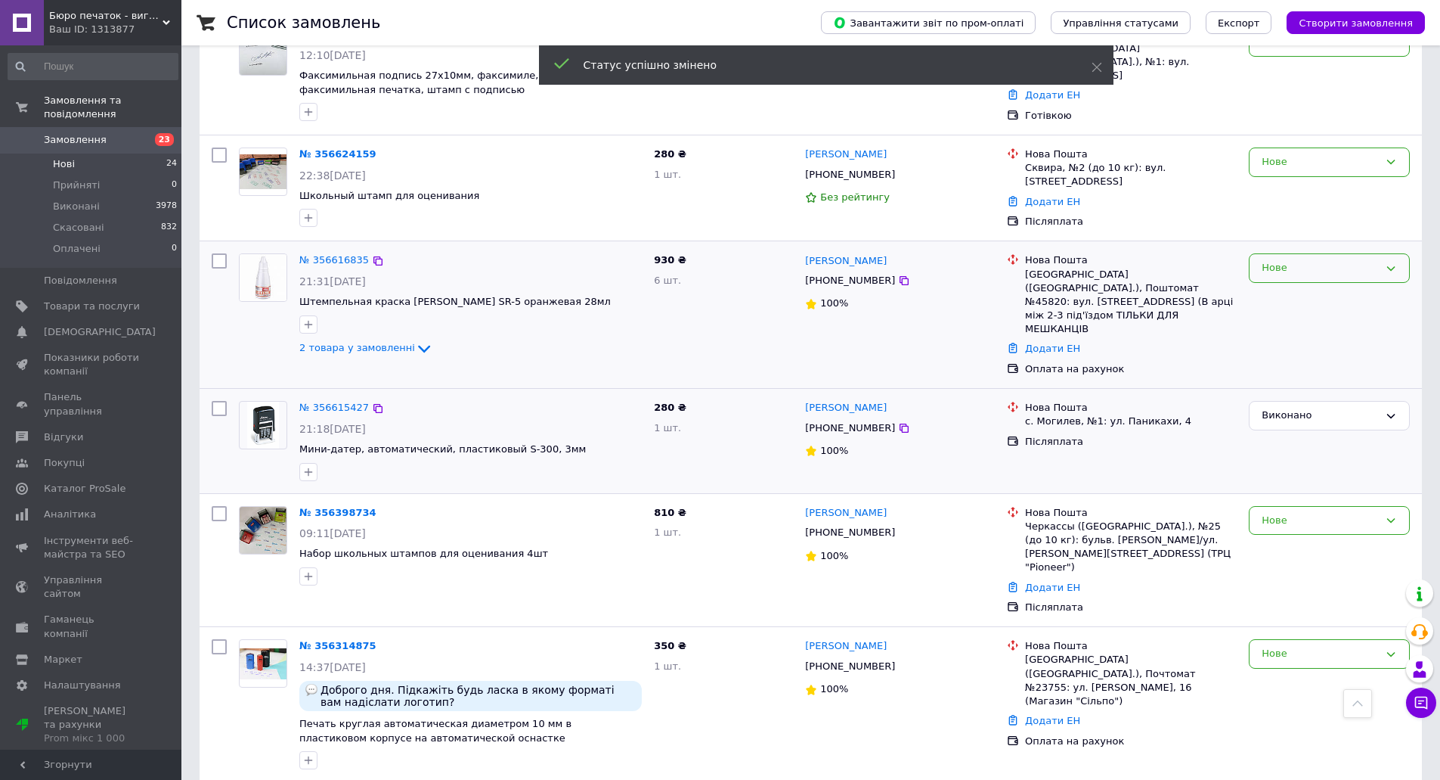
click at [1277, 260] on div "Нове" at bounding box center [1320, 268] width 117 height 16
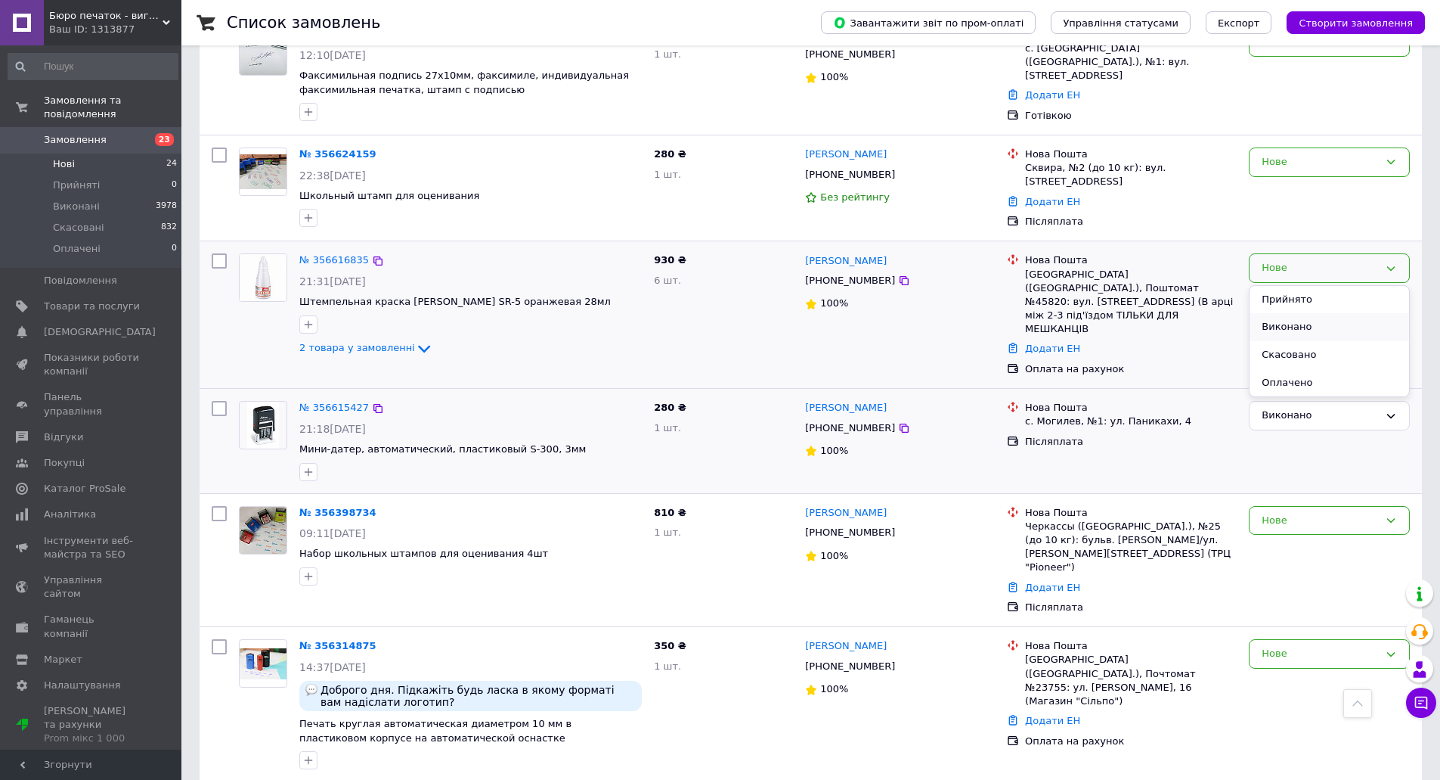
click at [1284, 313] on li "Виконано" at bounding box center [1330, 327] width 160 height 28
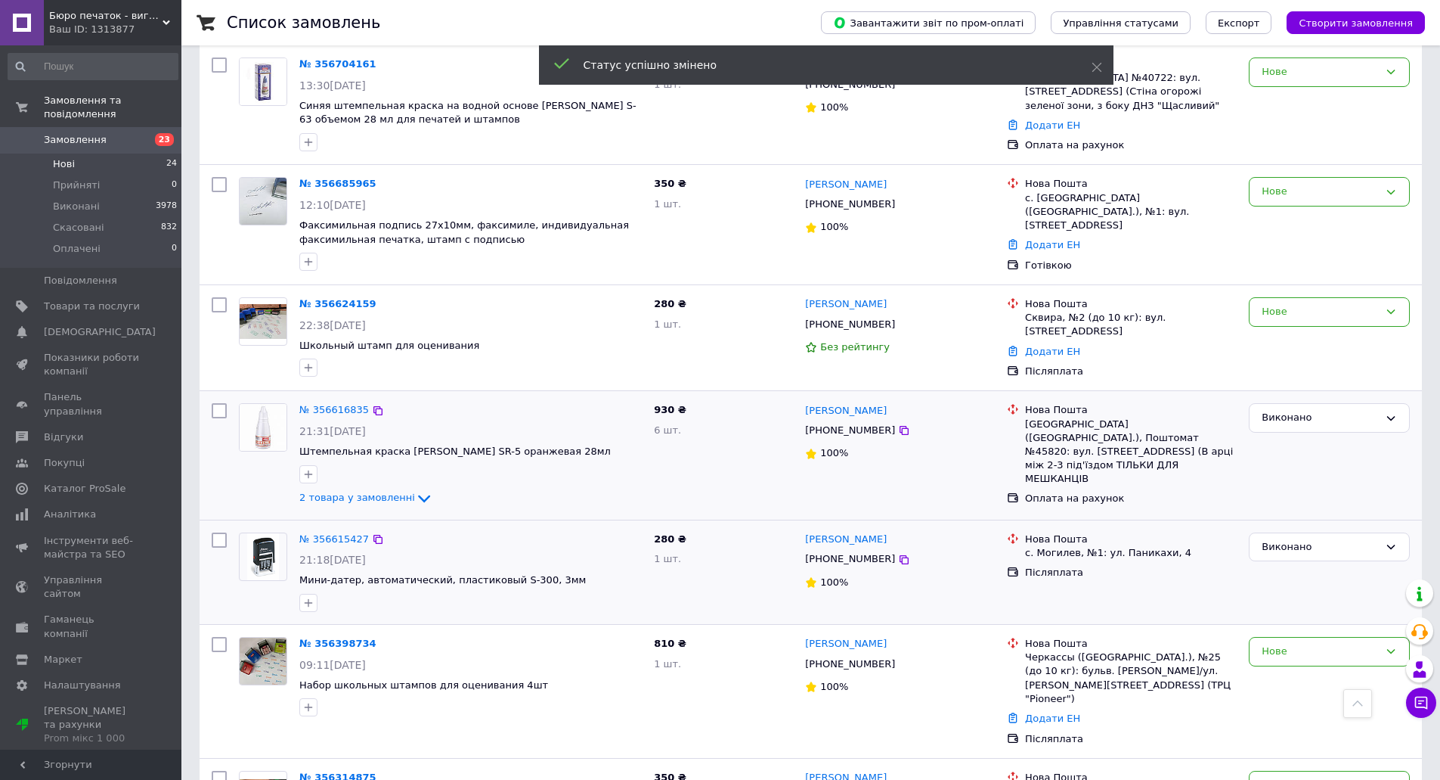
scroll to position [812, 0]
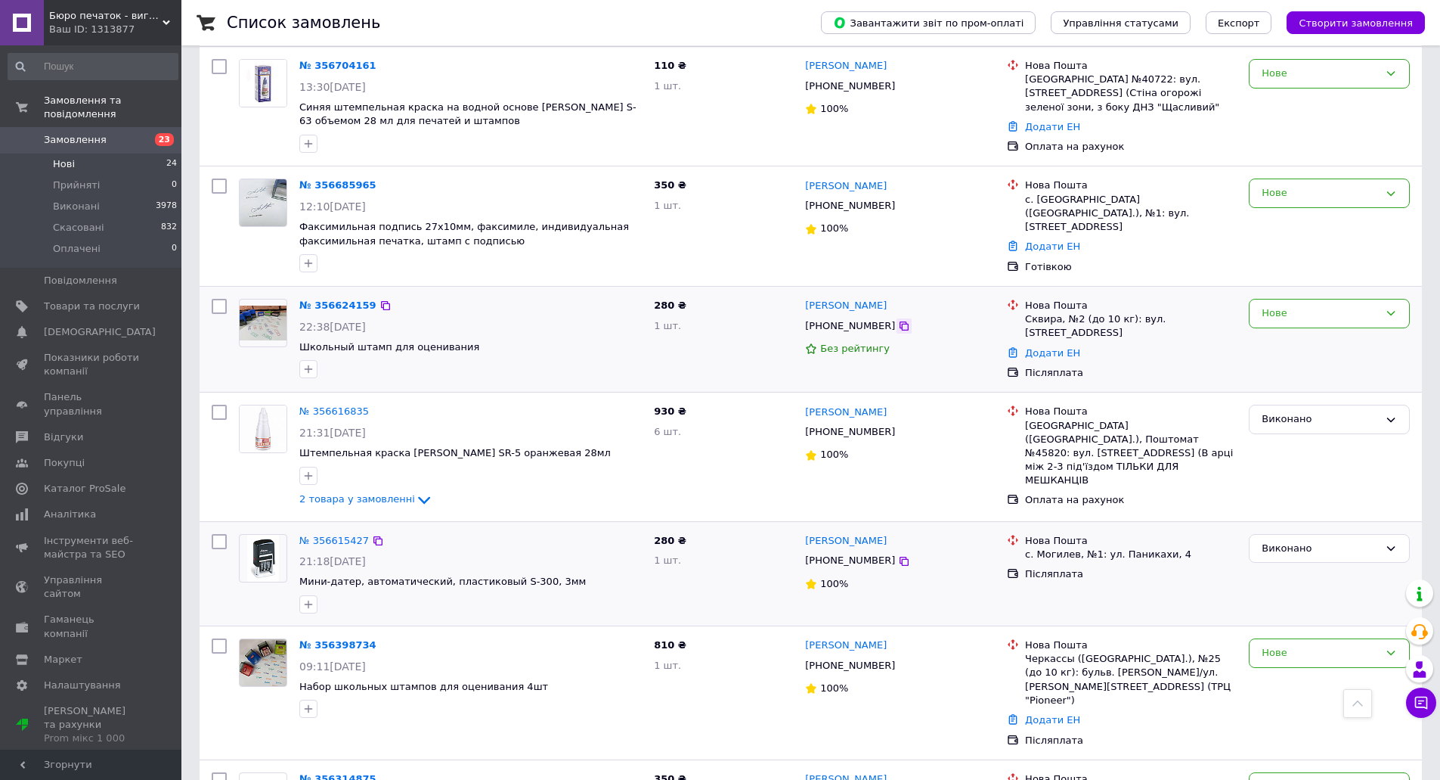
click at [900, 321] on icon at bounding box center [904, 325] width 9 height 9
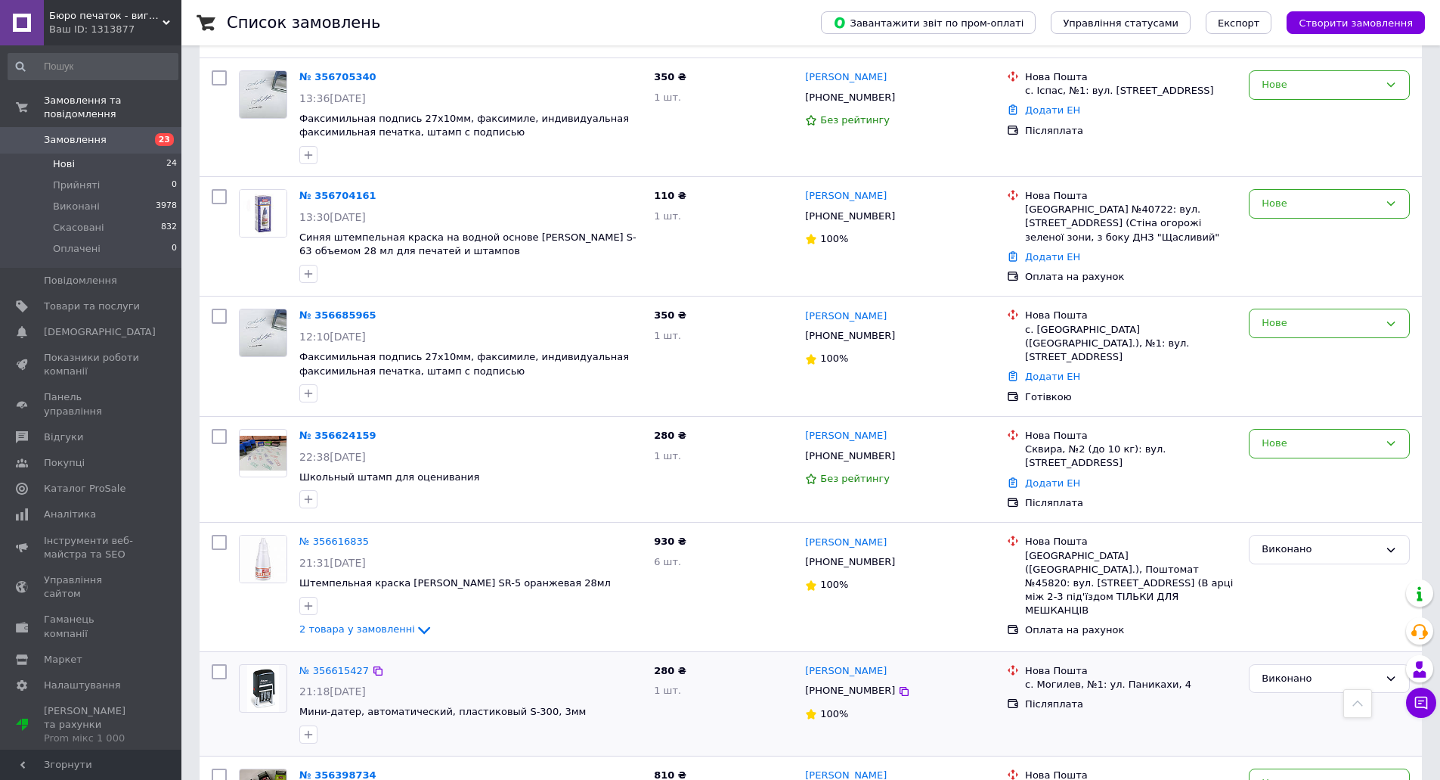
scroll to position [661, 0]
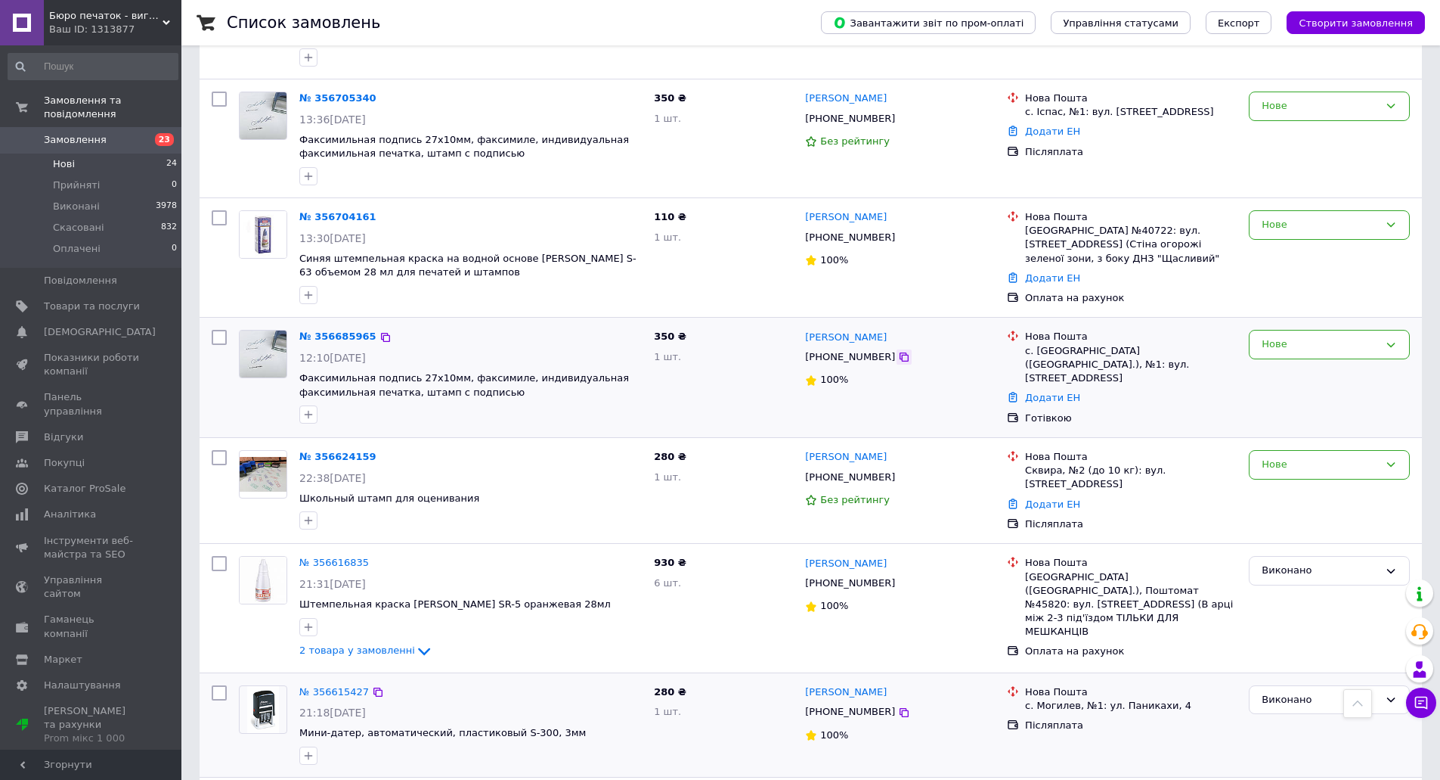
click at [900, 352] on icon at bounding box center [904, 356] width 9 height 9
drag, startPoint x: 1245, startPoint y: 306, endPoint x: 1278, endPoint y: 312, distance: 32.9
click at [1247, 324] on div "Нове" at bounding box center [1329, 377] width 173 height 107
click at [1282, 336] on div "Нове" at bounding box center [1320, 344] width 117 height 16
click at [1290, 390] on li "Виконано" at bounding box center [1330, 404] width 160 height 28
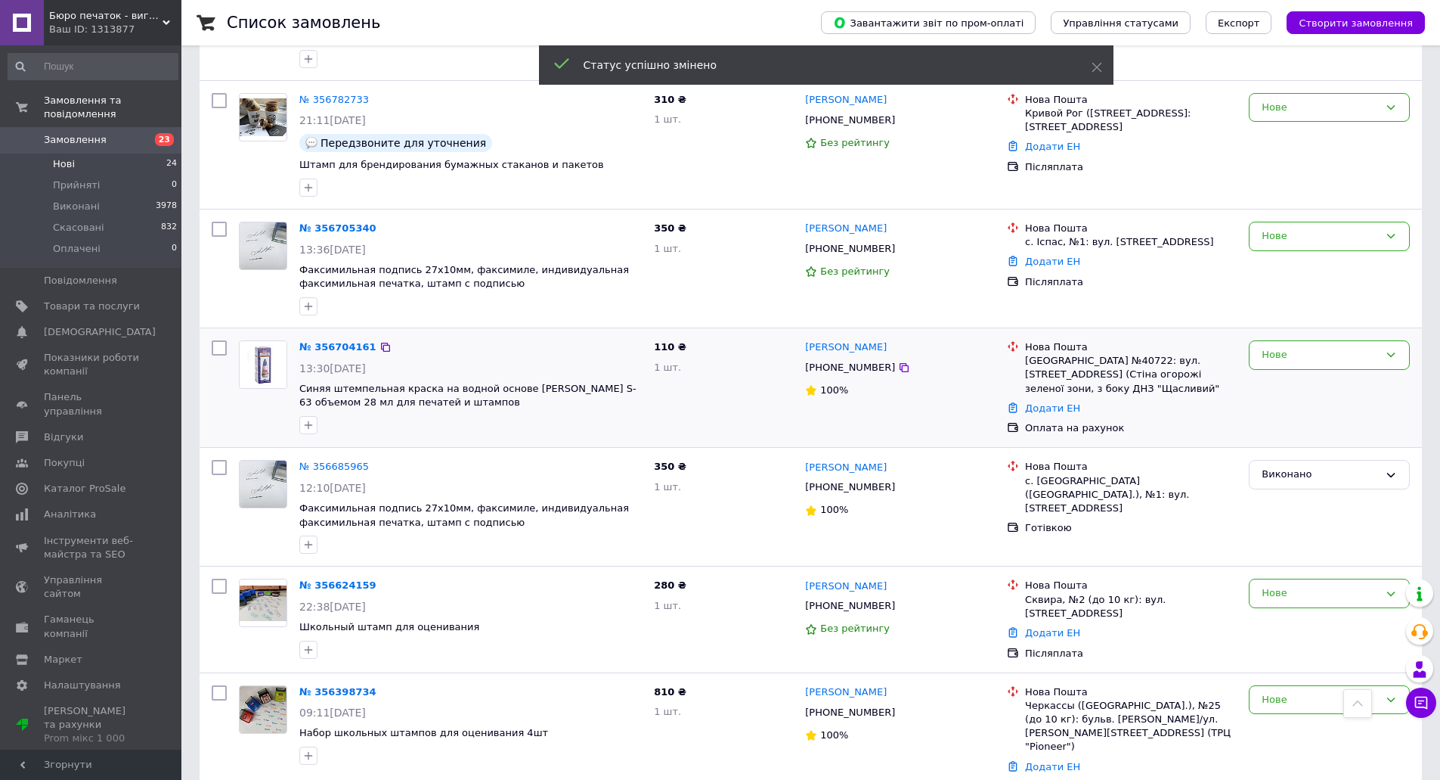
scroll to position [510, 0]
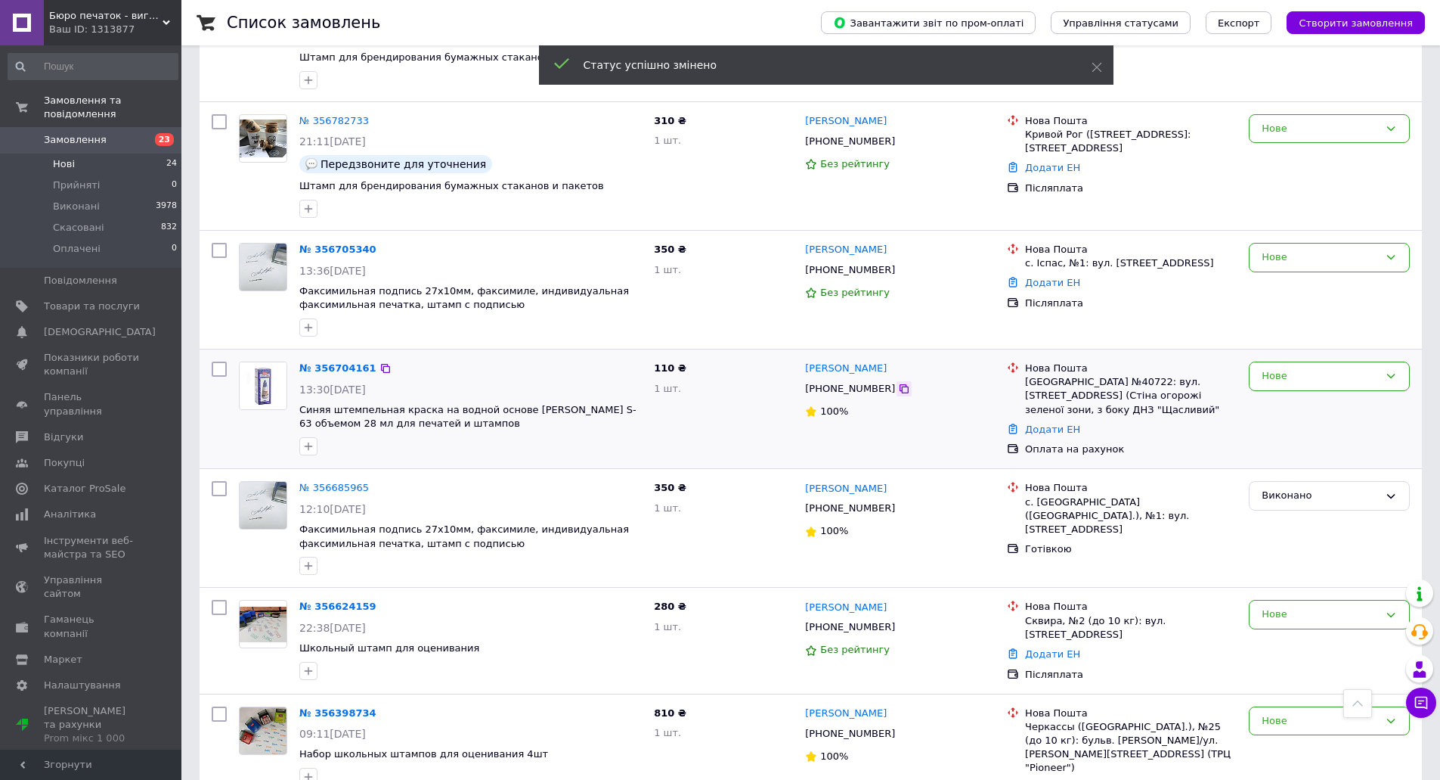
click at [900, 384] on icon at bounding box center [904, 388] width 9 height 9
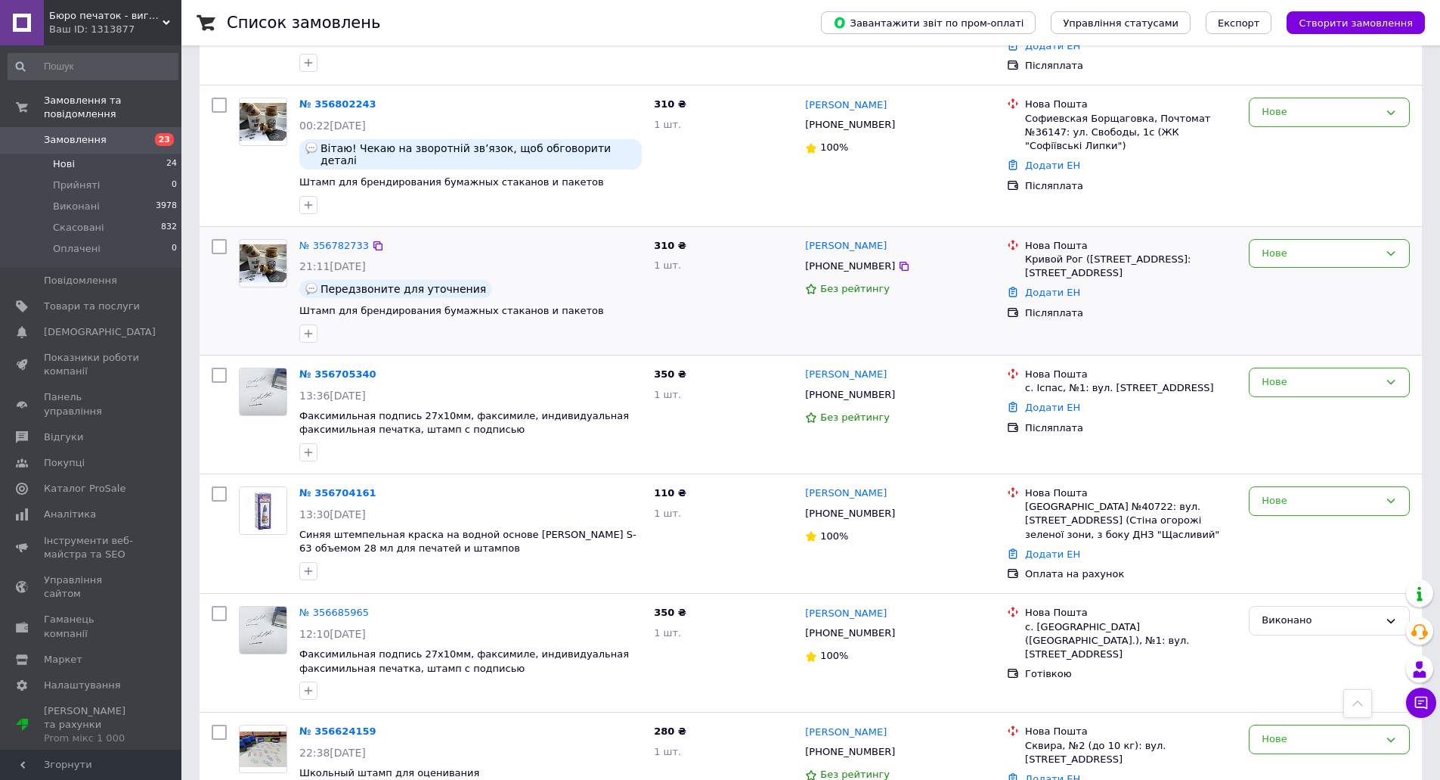
scroll to position [358, 0]
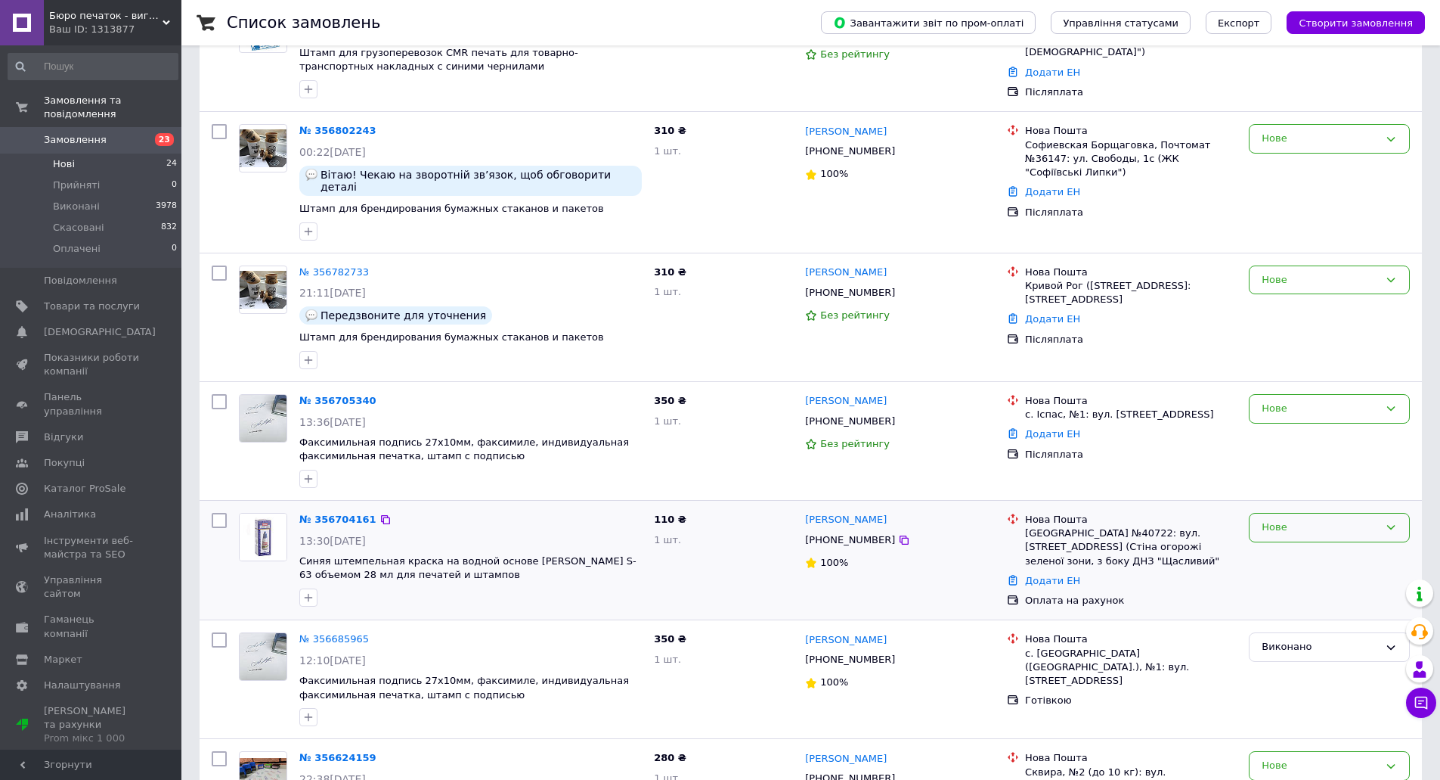
click at [1262, 513] on div "Нове" at bounding box center [1329, 527] width 161 height 29
click at [1288, 572] on li "Виконано" at bounding box center [1330, 586] width 160 height 28
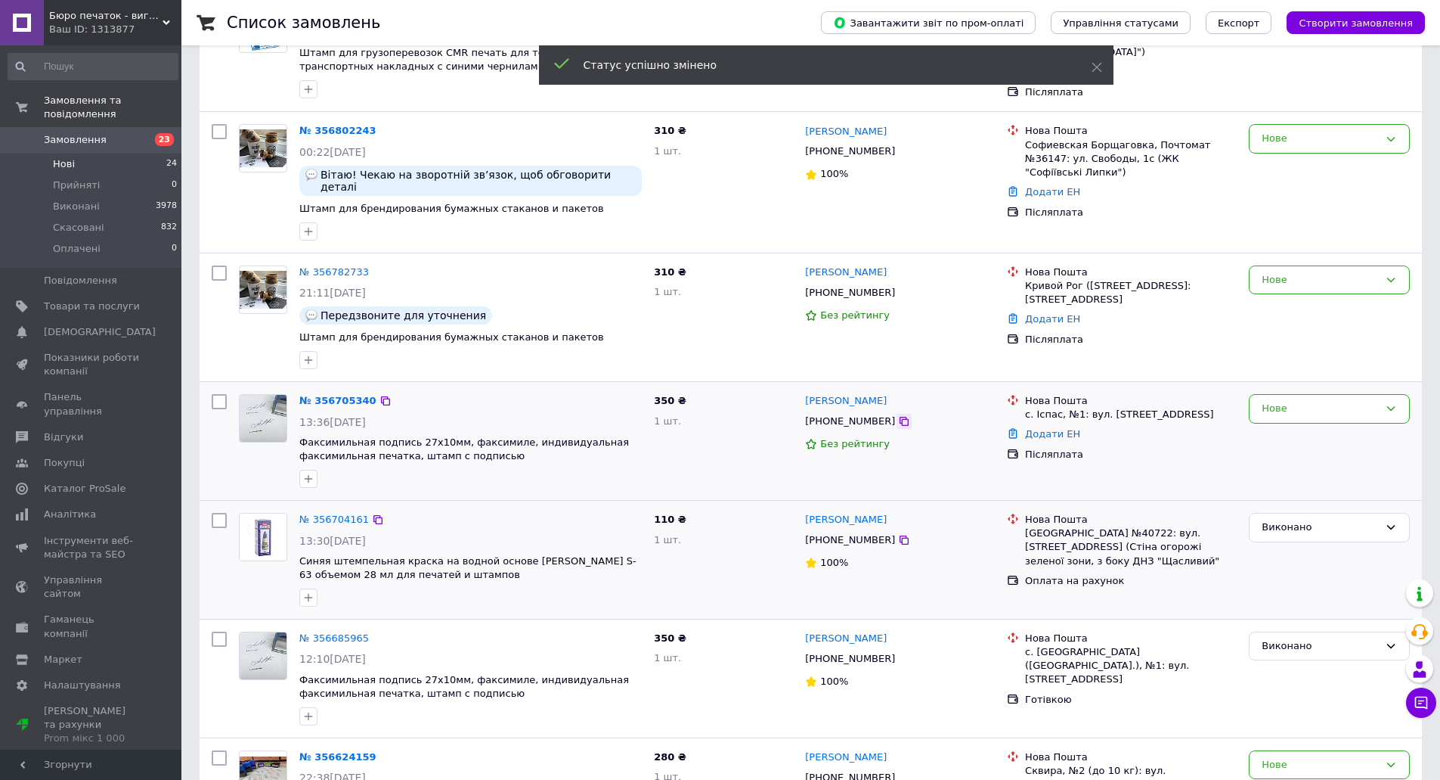
click at [900, 417] on icon at bounding box center [904, 421] width 9 height 9
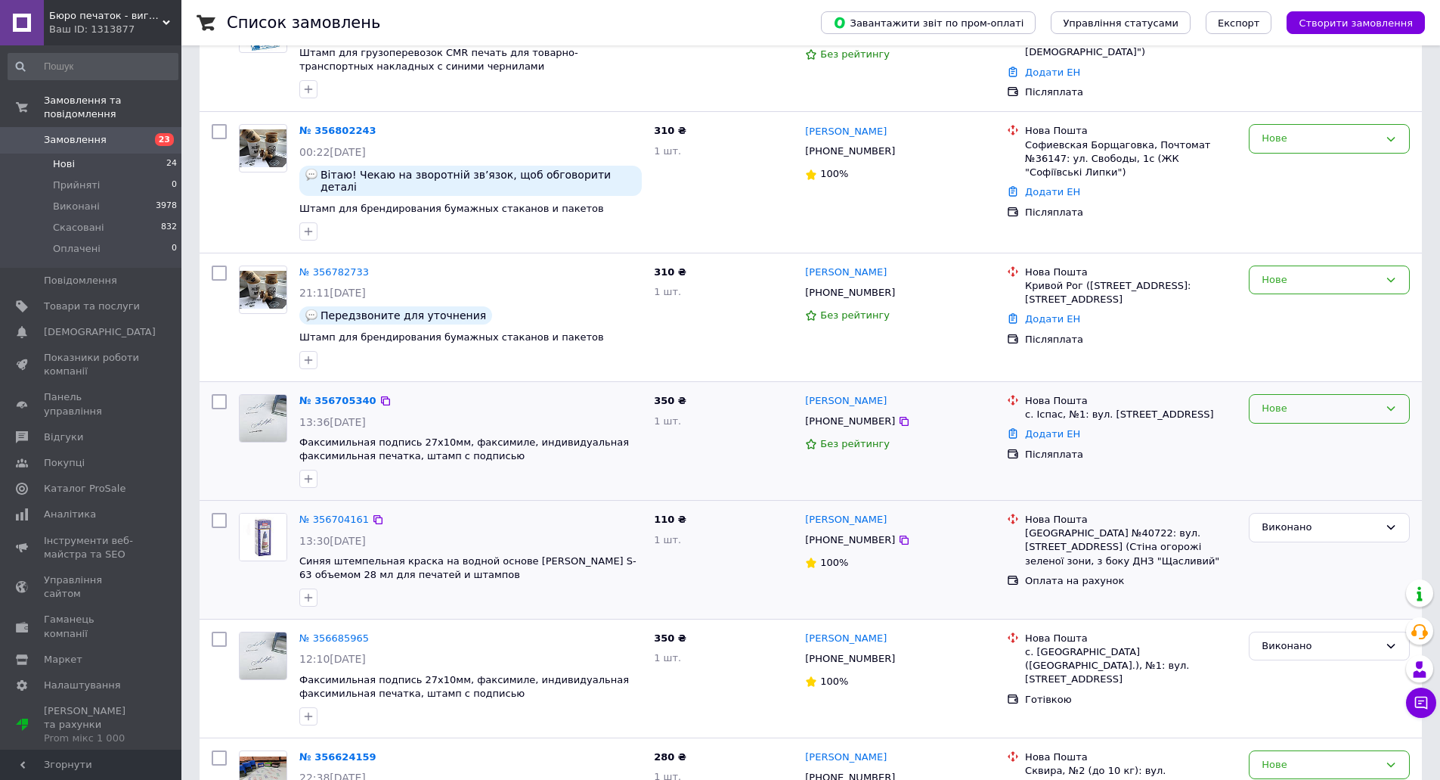
click at [1288, 394] on div "Нове" at bounding box center [1329, 408] width 161 height 29
click at [1287, 454] on li "Виконано" at bounding box center [1330, 468] width 160 height 28
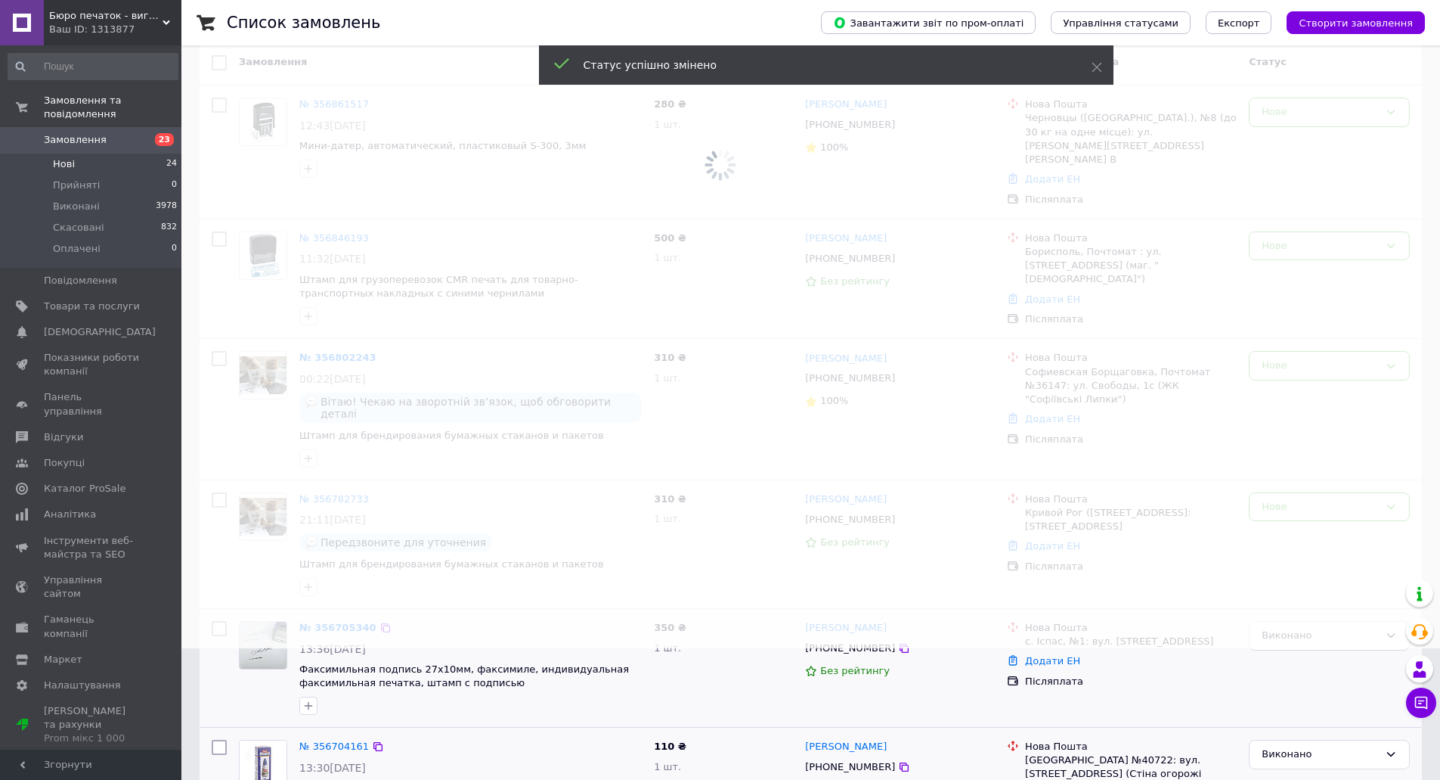
scroll to position [56, 0]
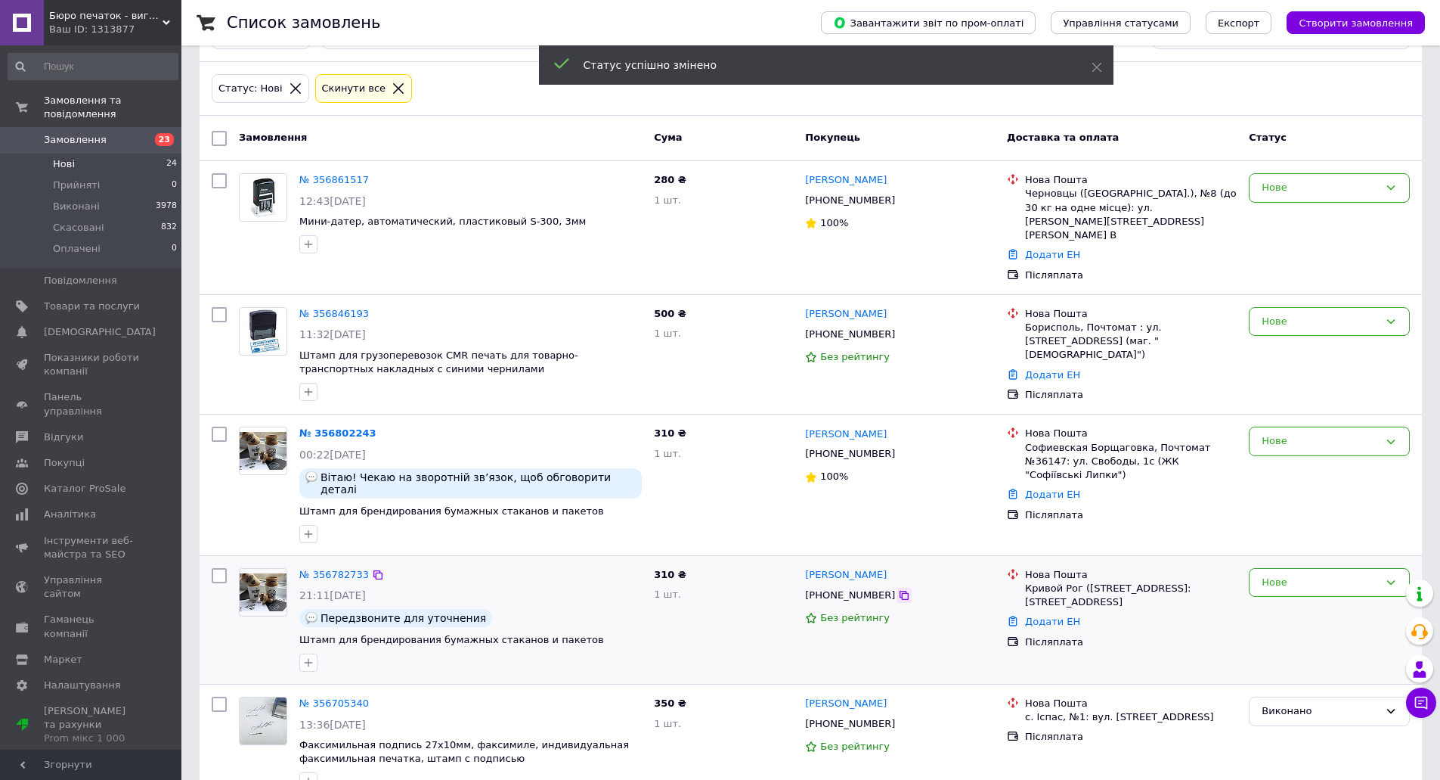
click at [898, 589] on icon at bounding box center [904, 595] width 12 height 12
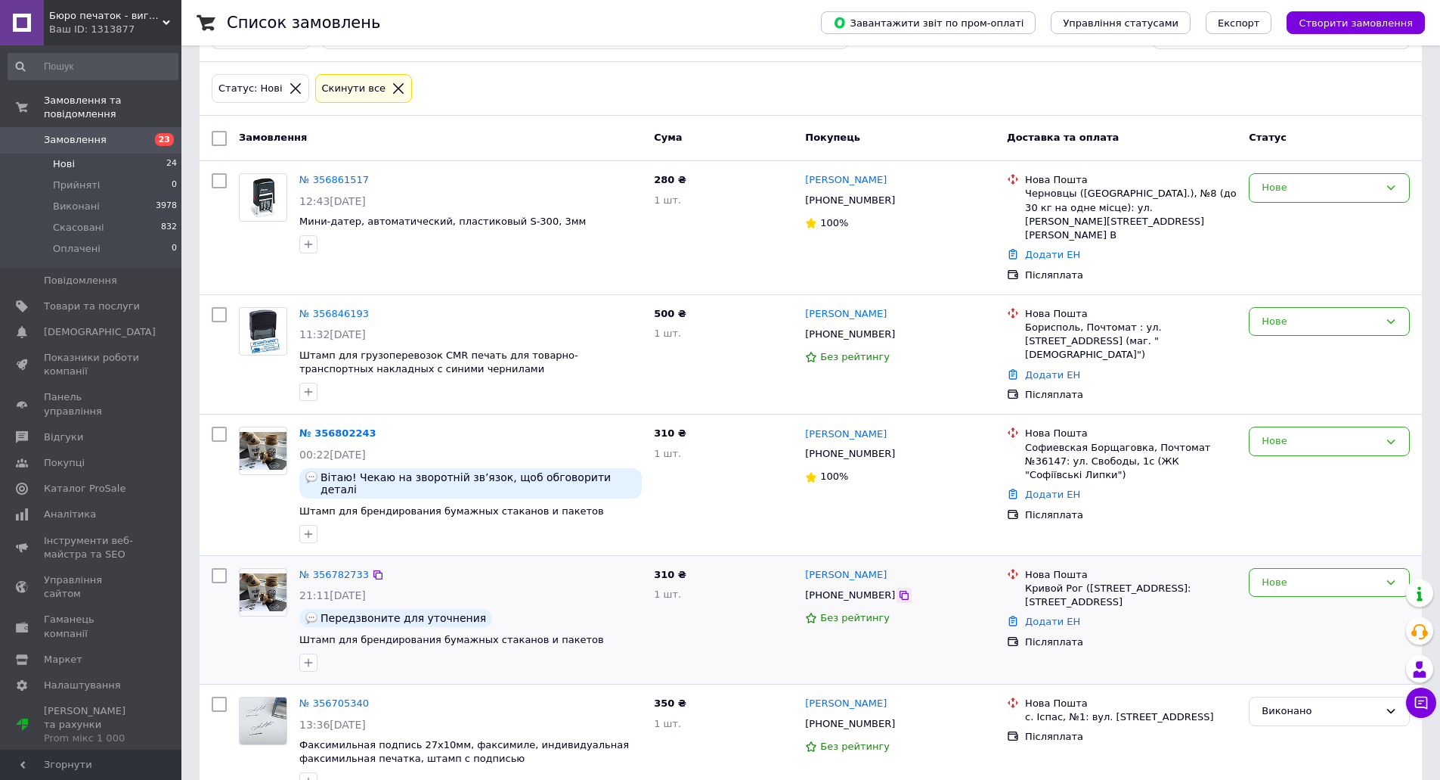
click at [898, 589] on icon at bounding box center [904, 595] width 12 height 12
